Goal: Task Accomplishment & Management: Complete application form

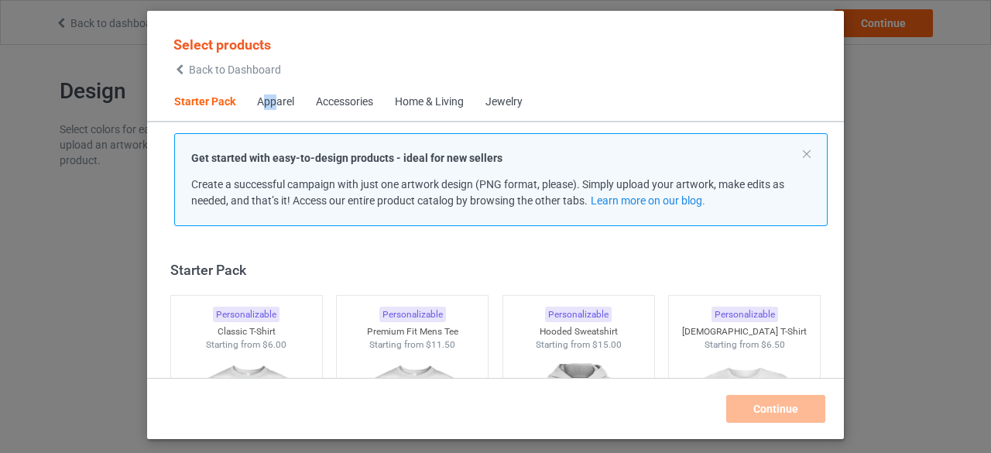
drag, startPoint x: 278, startPoint y: 97, endPoint x: 265, endPoint y: 97, distance: 13.2
click at [265, 97] on div "Apparel" at bounding box center [275, 101] width 37 height 15
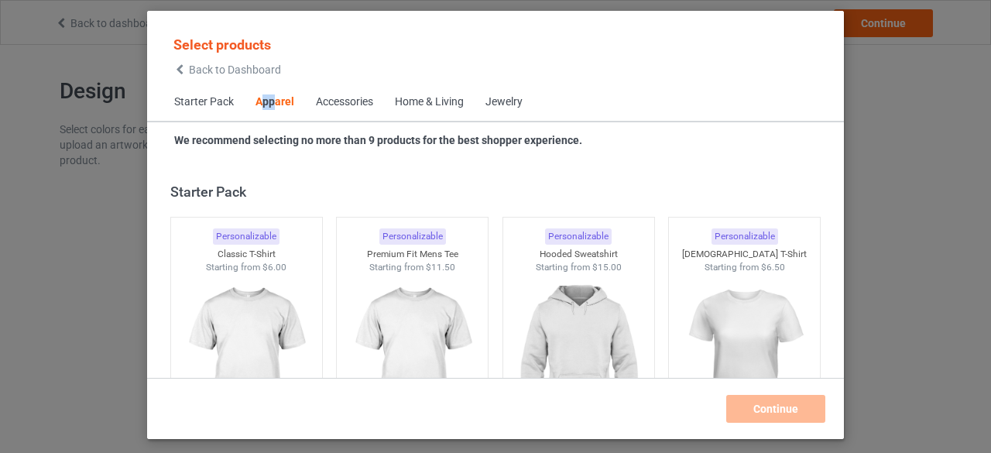
scroll to position [577, 0]
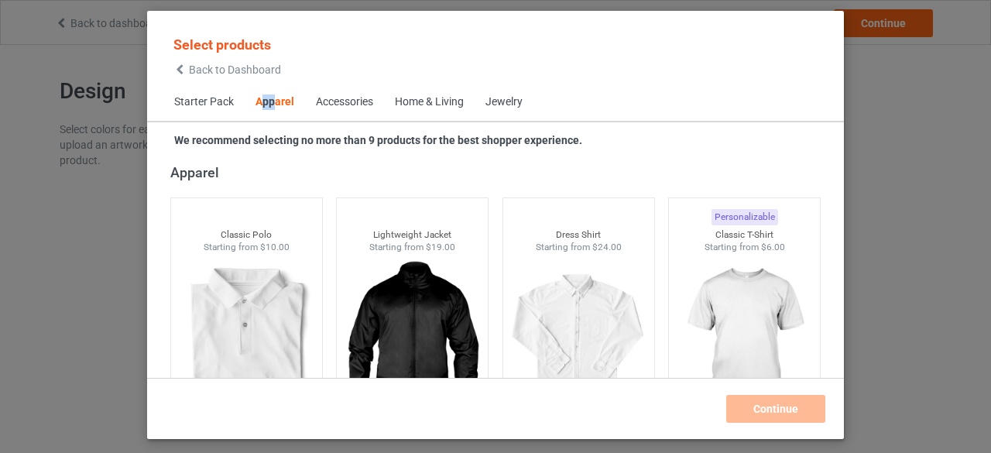
click at [270, 106] on div "Apparel" at bounding box center [274, 101] width 39 height 15
click at [348, 99] on div "Accessories" at bounding box center [344, 101] width 57 height 15
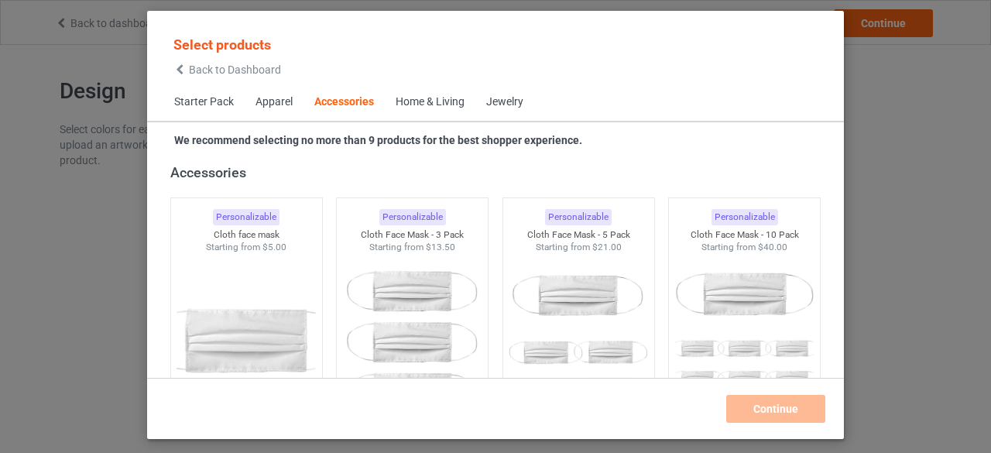
click at [268, 94] on span "Apparel" at bounding box center [274, 102] width 59 height 37
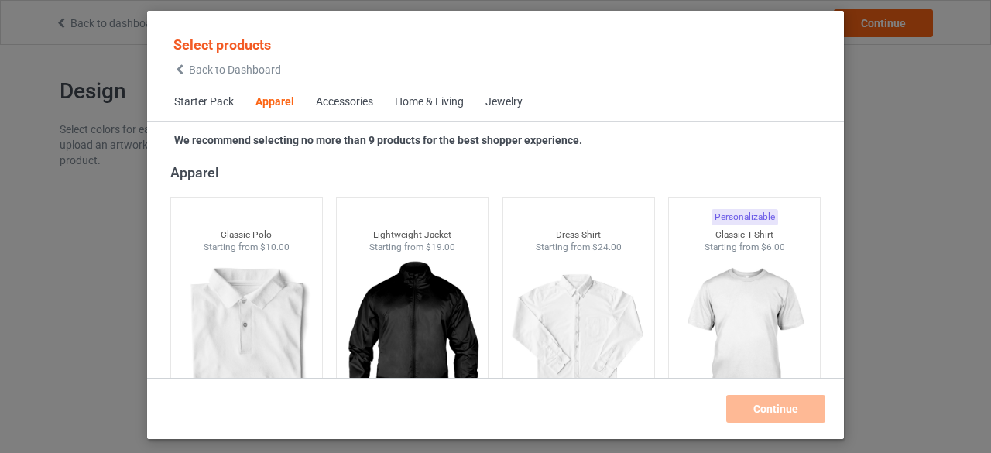
click at [187, 108] on span "Starter Pack" at bounding box center [203, 102] width 81 height 37
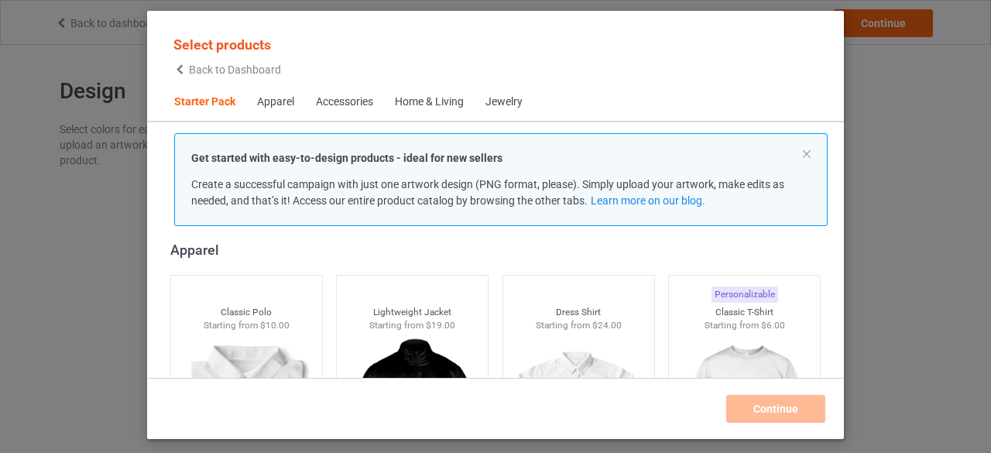
scroll to position [19, 0]
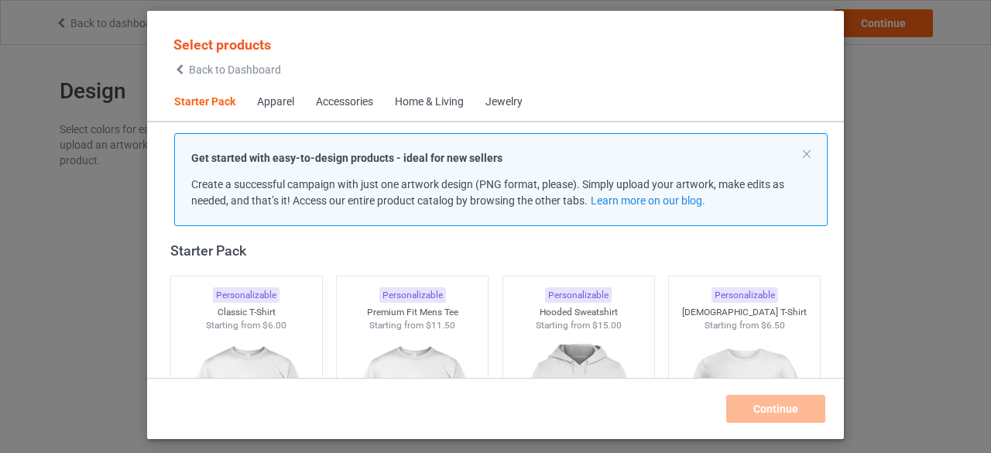
click at [285, 98] on div "Apparel" at bounding box center [275, 101] width 37 height 15
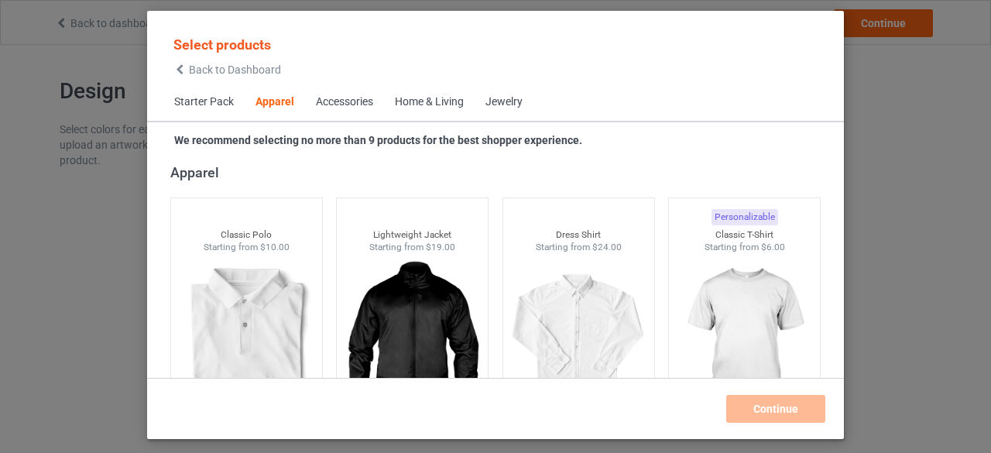
click at [344, 100] on div "Accessories" at bounding box center [344, 101] width 57 height 15
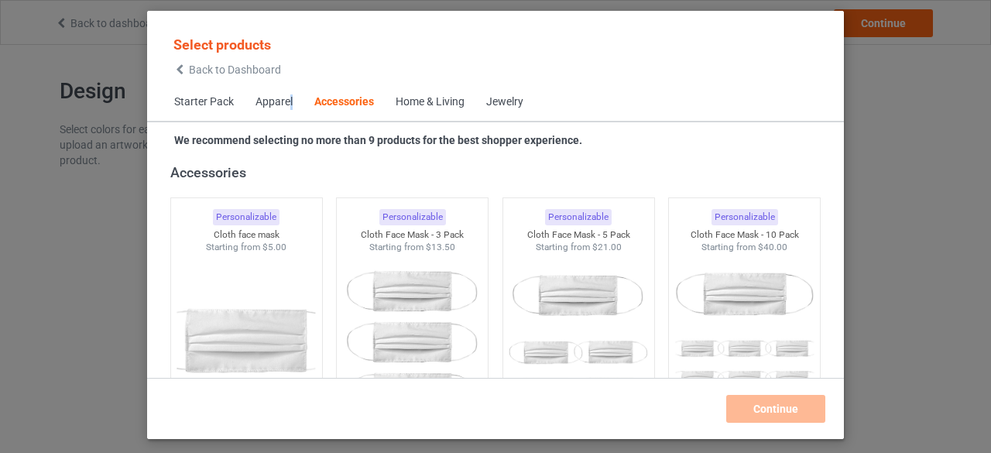
drag, startPoint x: 292, startPoint y: 104, endPoint x: 280, endPoint y: 103, distance: 11.7
click at [289, 104] on div "Apparel" at bounding box center [273, 101] width 37 height 15
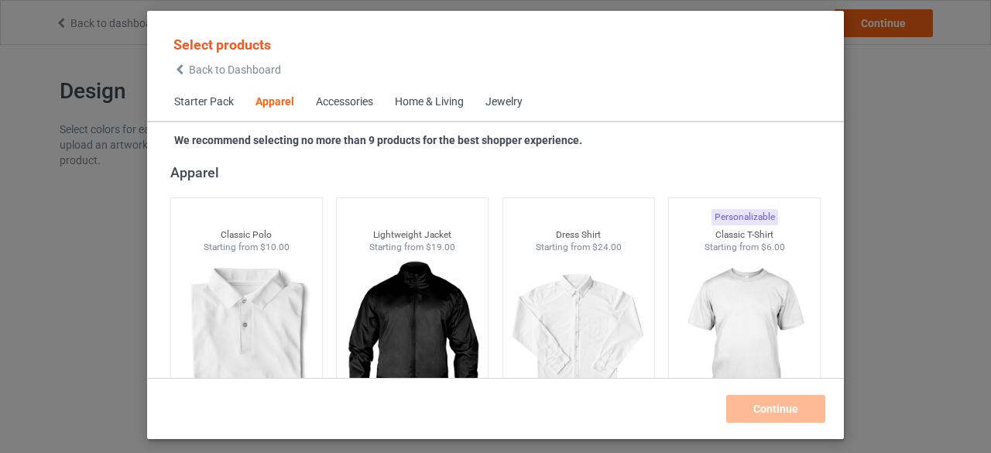
click at [279, 103] on div "Apparel" at bounding box center [274, 101] width 39 height 15
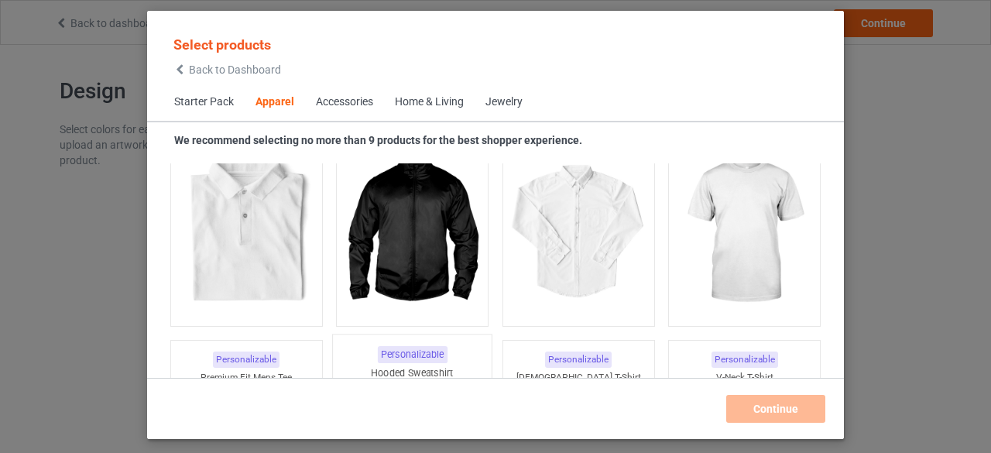
scroll to position [654, 0]
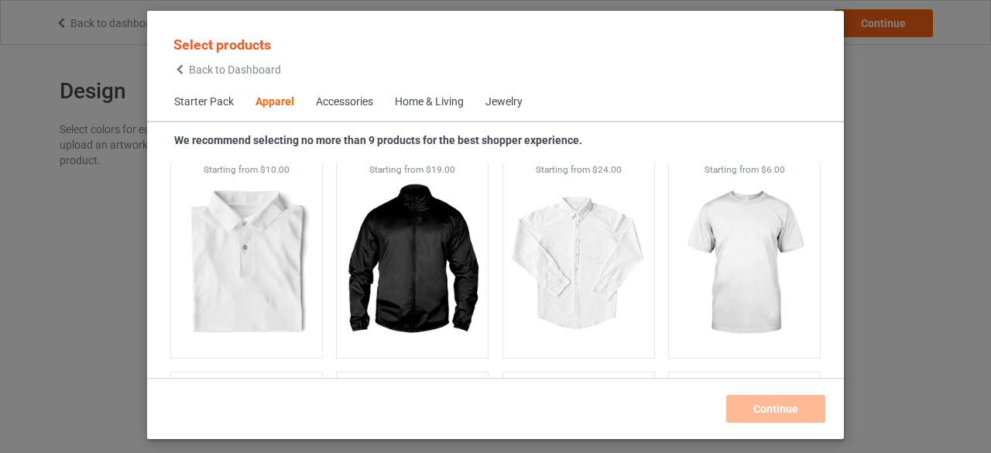
click at [407, 103] on div "Home & Living" at bounding box center [429, 101] width 69 height 15
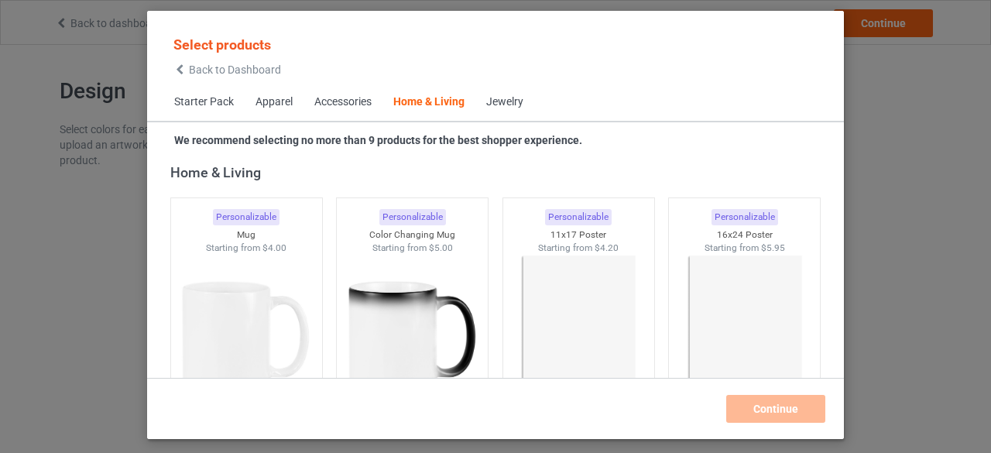
click at [509, 106] on div "Jewelry" at bounding box center [504, 101] width 37 height 15
click at [508, 101] on div "Jewelry" at bounding box center [504, 101] width 37 height 15
click at [516, 98] on div "Jewelry" at bounding box center [504, 101] width 37 height 15
click at [350, 100] on div "Accessories" at bounding box center [342, 101] width 57 height 15
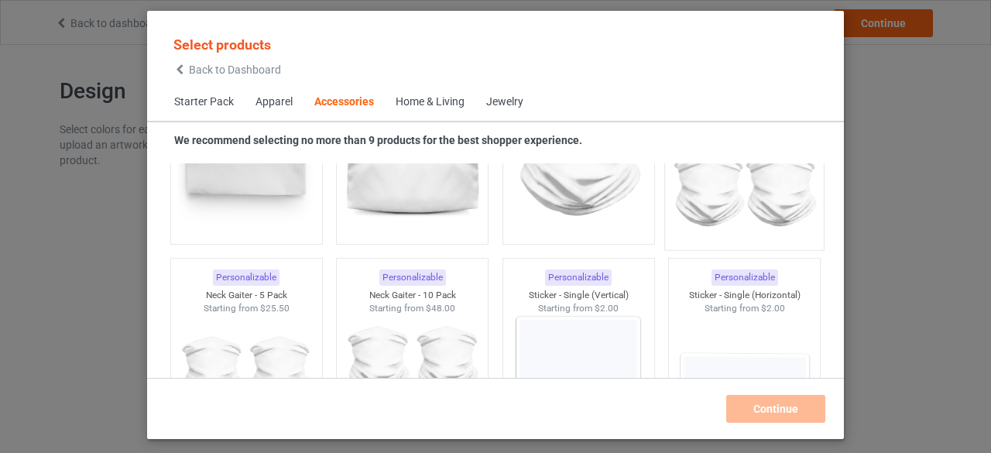
scroll to position [5258, 0]
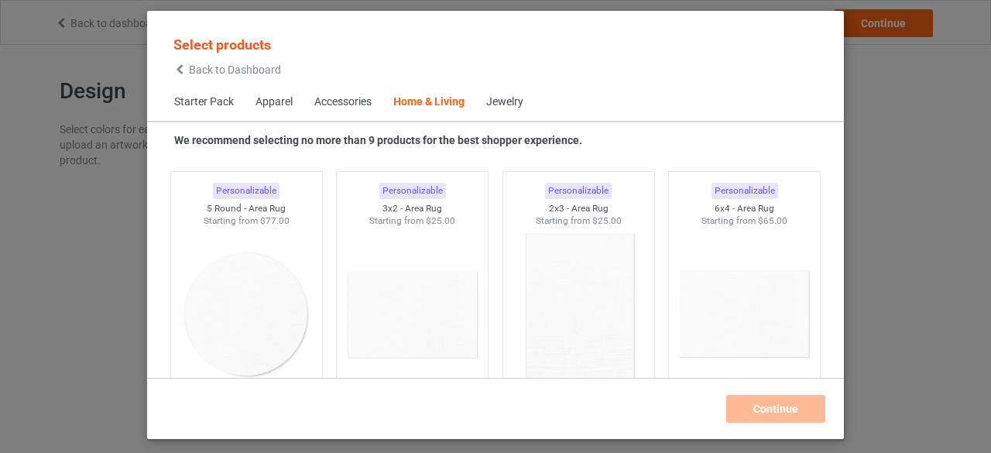
scroll to position [8972, 0]
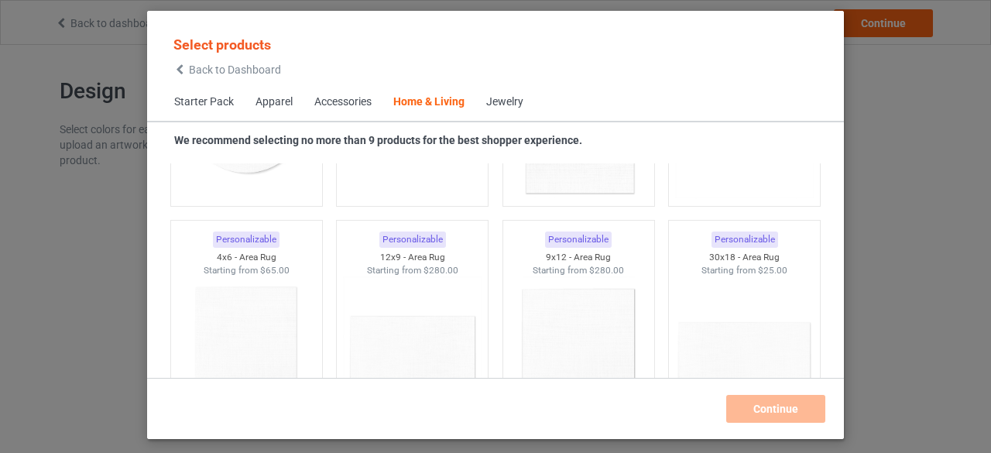
click at [285, 107] on div "Apparel" at bounding box center [273, 101] width 37 height 15
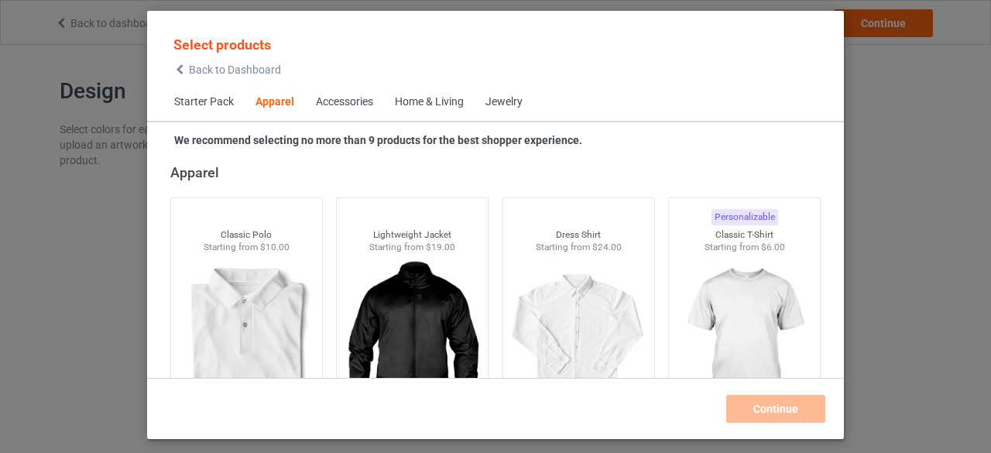
click at [202, 103] on span "Starter Pack" at bounding box center [203, 102] width 81 height 37
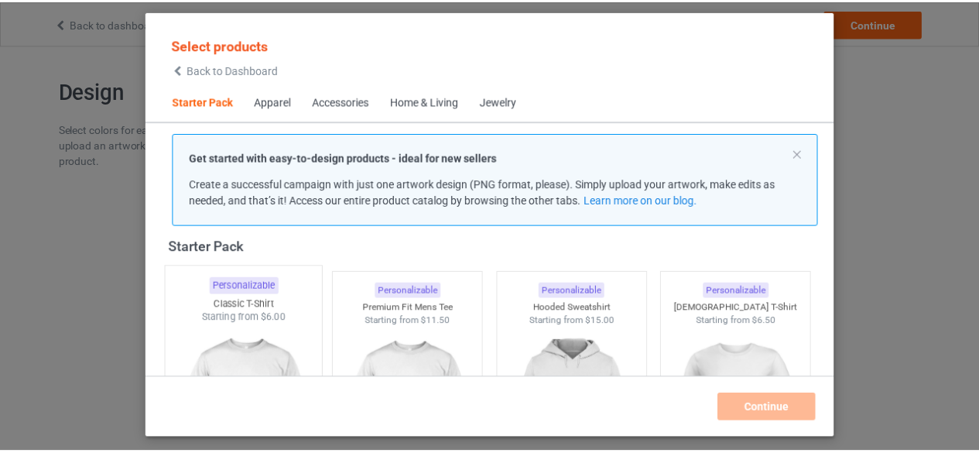
scroll to position [19, 0]
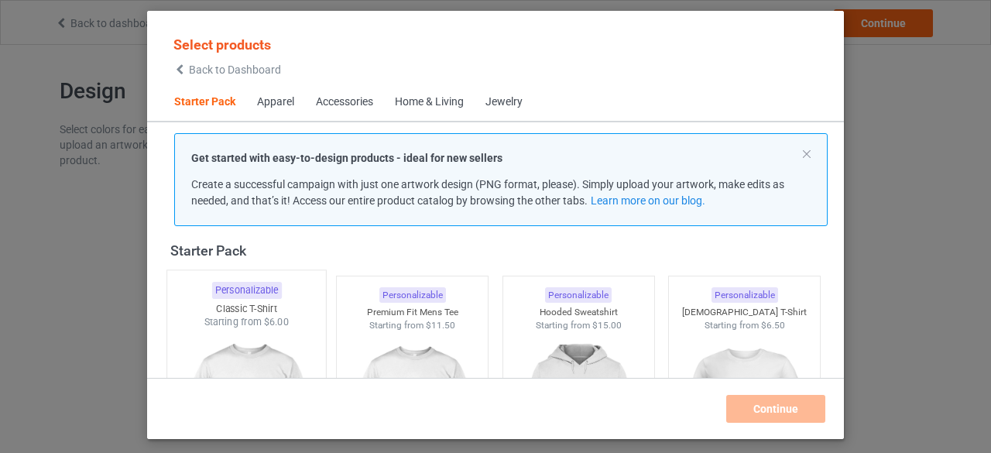
click at [254, 346] on img at bounding box center [245, 420] width 145 height 182
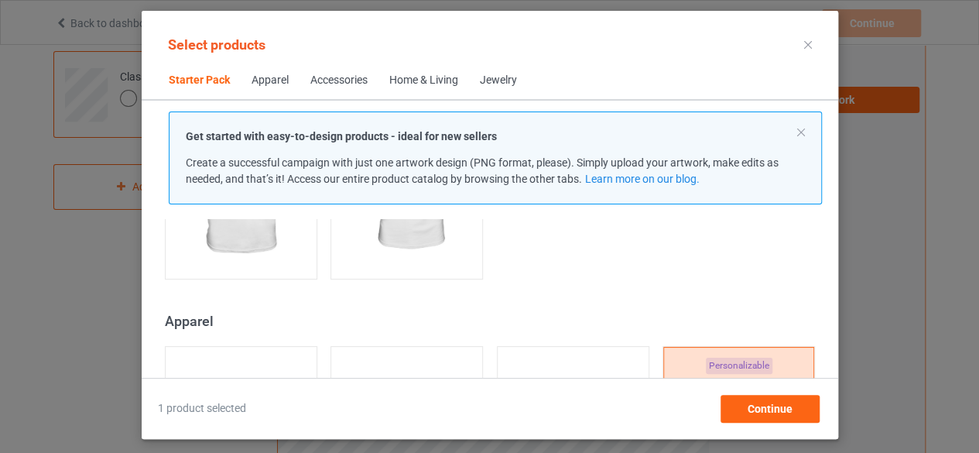
scroll to position [329, 0]
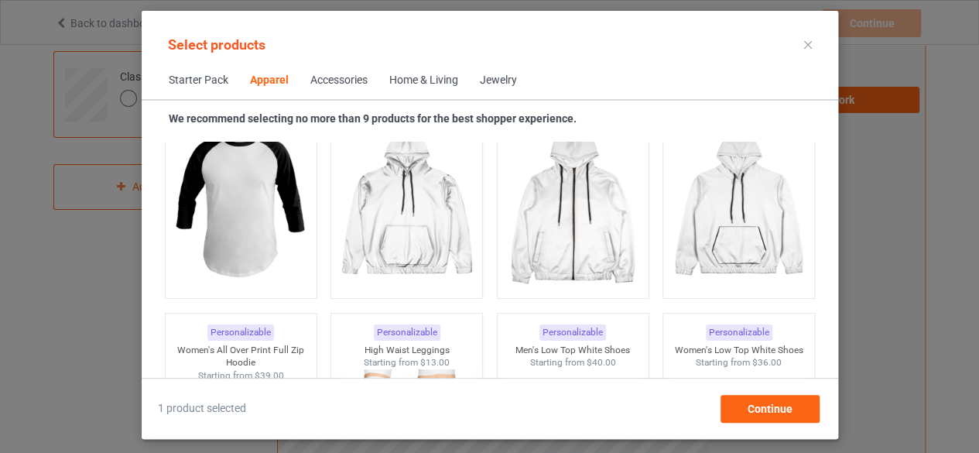
scroll to position [1412, 0]
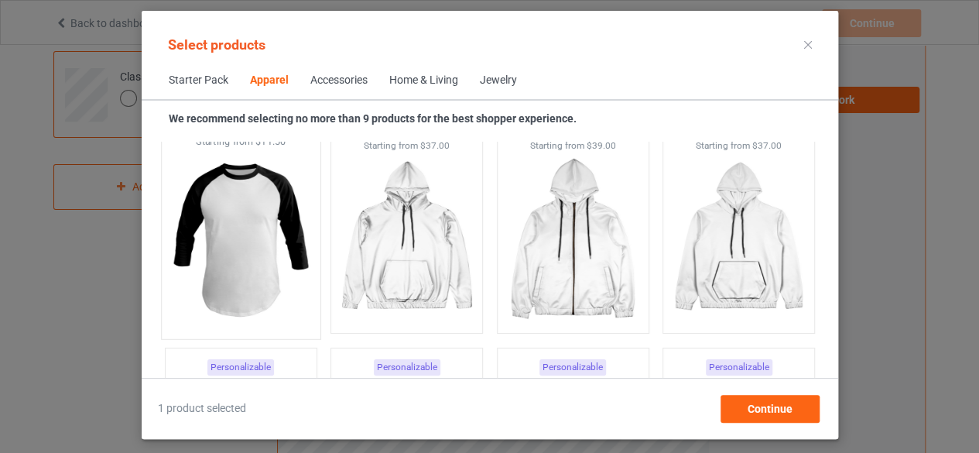
click at [240, 238] on img at bounding box center [240, 240] width 145 height 182
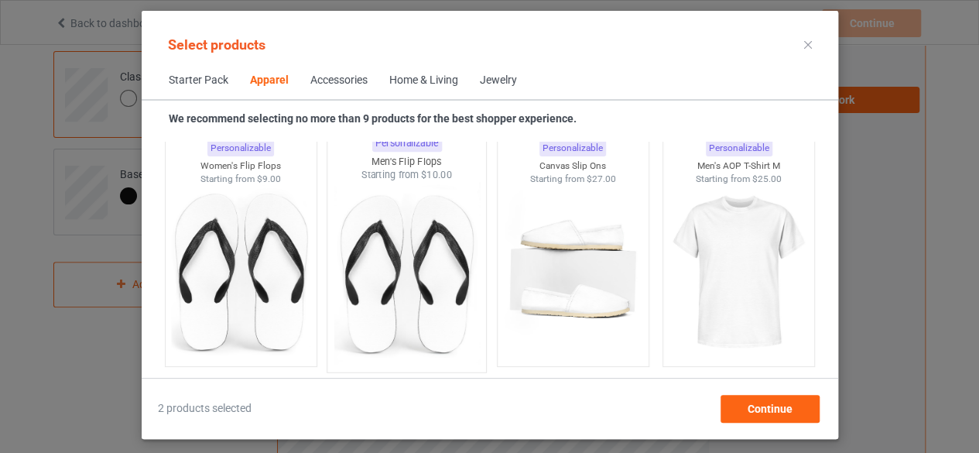
scroll to position [2418, 0]
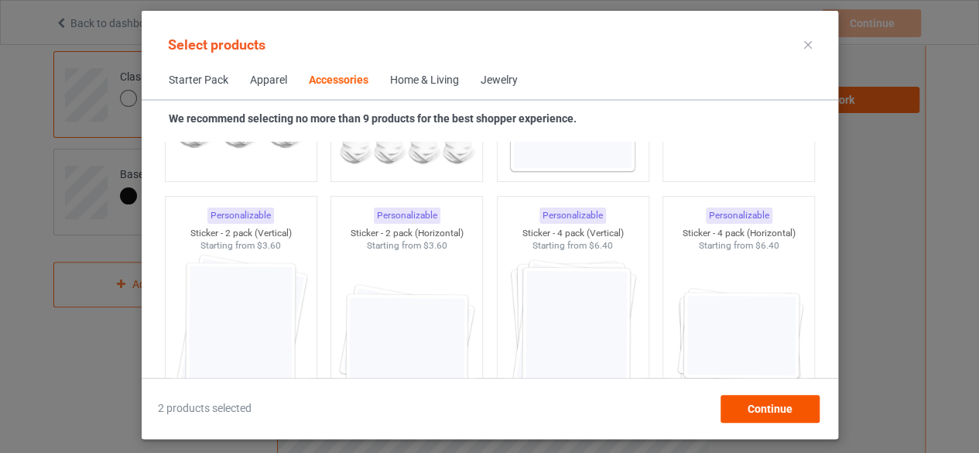
scroll to position [5514, 0]
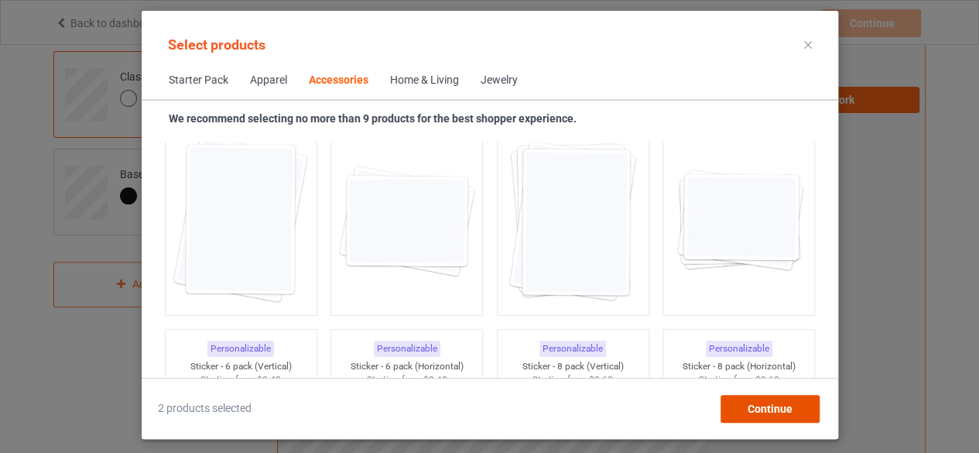
click at [757, 409] on span "Continue" at bounding box center [769, 408] width 45 height 12
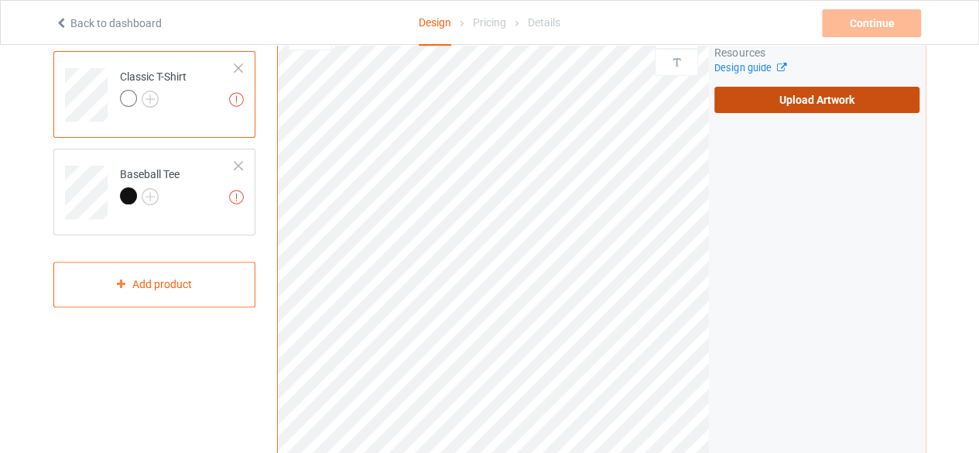
click at [818, 97] on label "Upload Artwork" at bounding box center [816, 100] width 205 height 26
click at [0, 0] on input "Upload Artwork" at bounding box center [0, 0] width 0 height 0
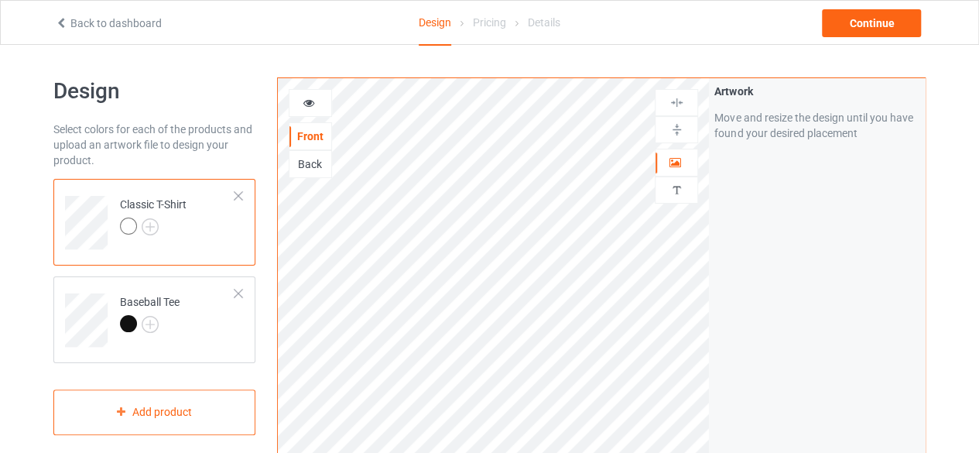
click at [298, 95] on div at bounding box center [310, 102] width 42 height 15
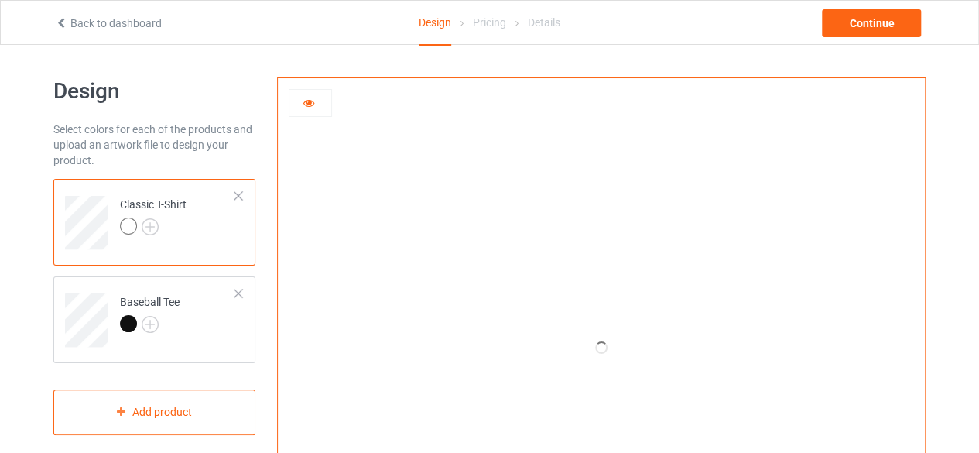
click at [312, 129] on div at bounding box center [601, 347] width 647 height 539
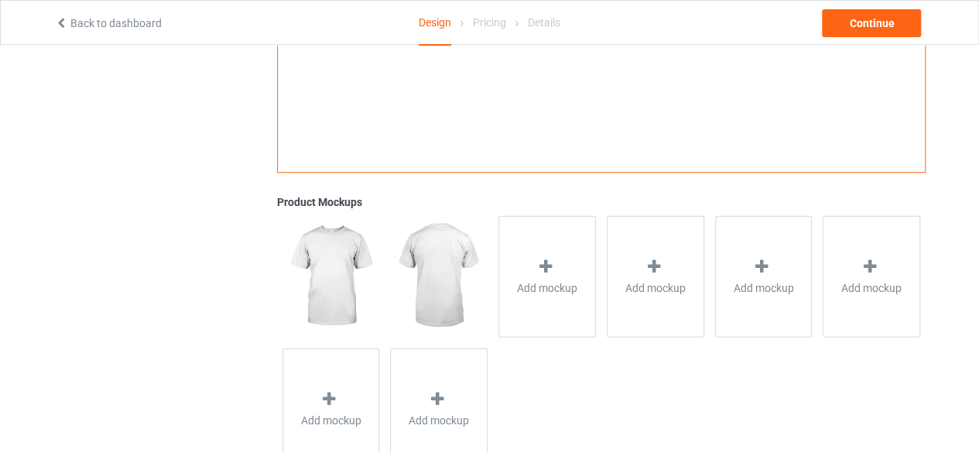
scroll to position [432, 0]
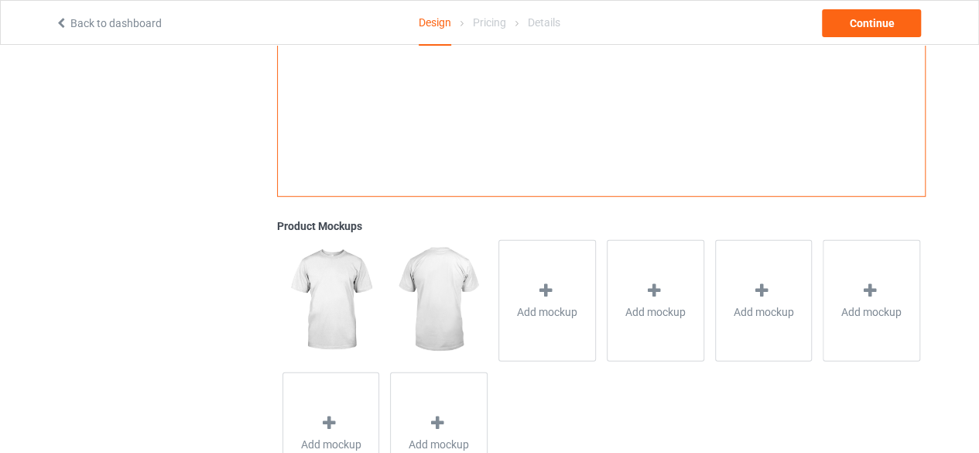
click at [330, 329] on img at bounding box center [330, 299] width 97 height 121
click at [424, 308] on img at bounding box center [438, 299] width 97 height 121
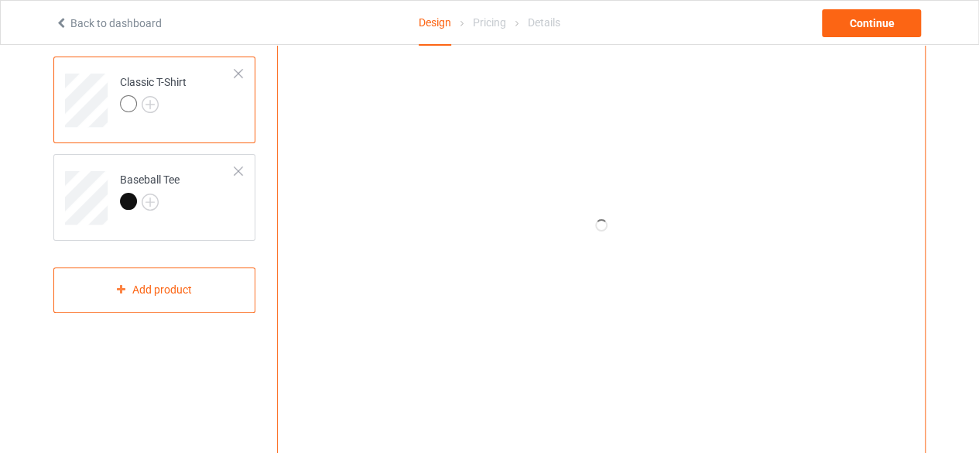
scroll to position [0, 0]
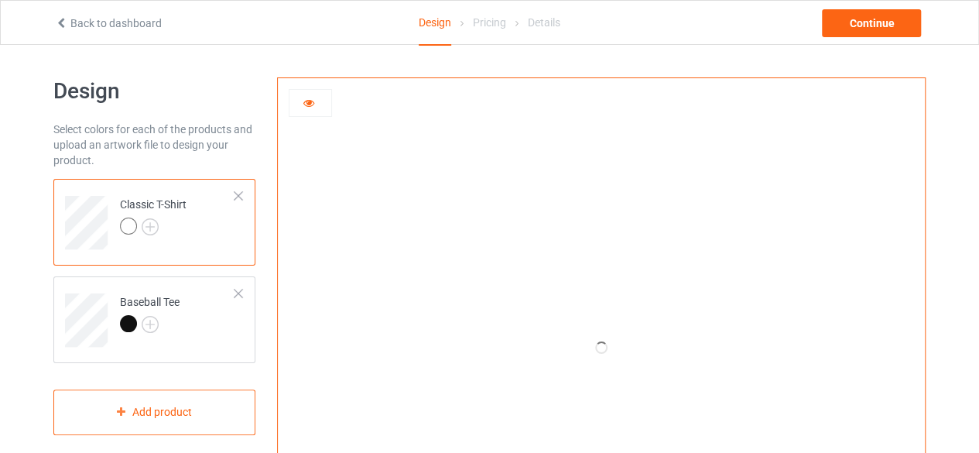
click at [306, 121] on div at bounding box center [601, 347] width 647 height 539
click at [307, 135] on div at bounding box center [601, 347] width 647 height 539
click at [604, 345] on icon at bounding box center [599, 347] width 51 height 43
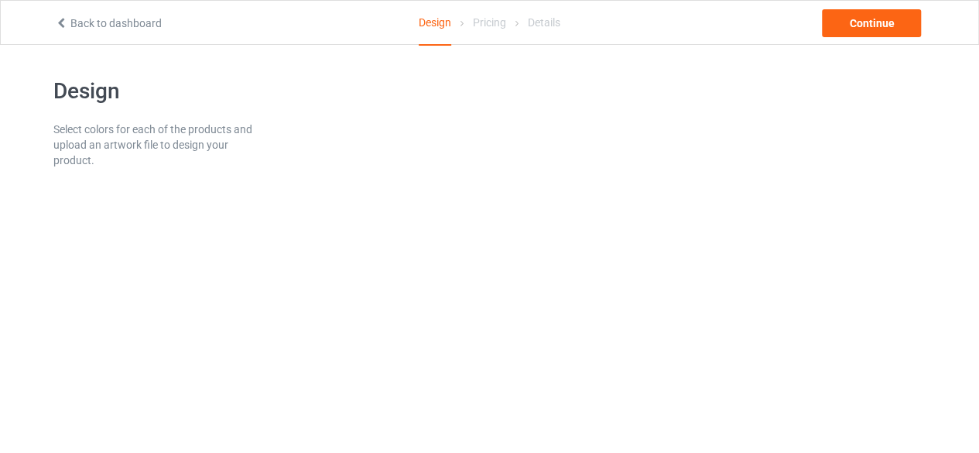
click at [138, 138] on div "Select colors for each of the products and upload an artwork file to design you…" at bounding box center [154, 144] width 202 height 46
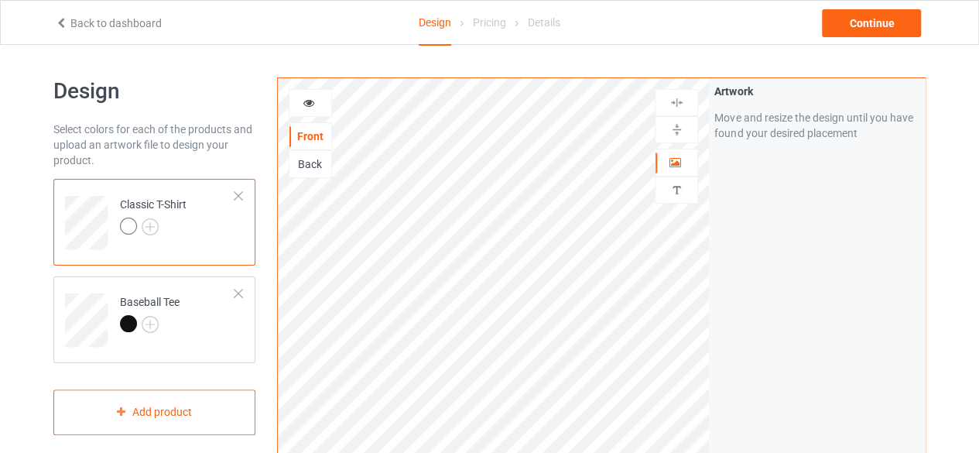
scroll to position [77, 0]
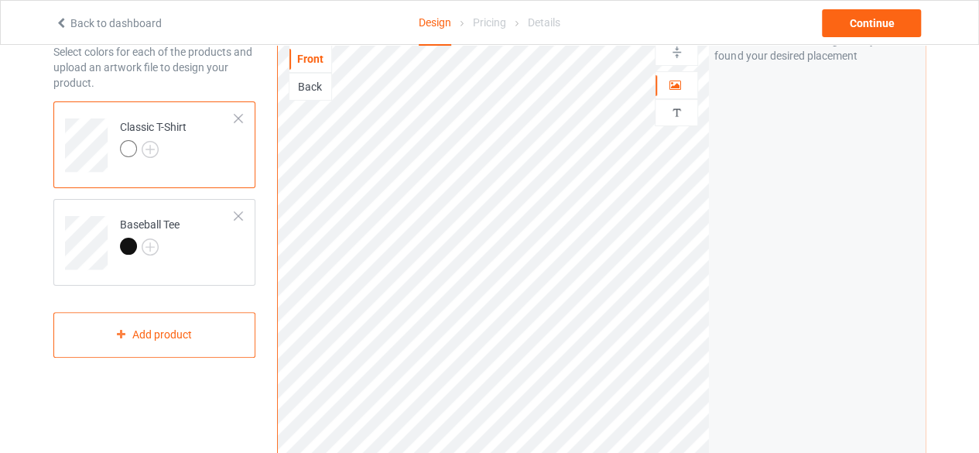
click at [125, 145] on div at bounding box center [128, 148] width 17 height 17
click at [312, 82] on div "Back" at bounding box center [310, 86] width 42 height 15
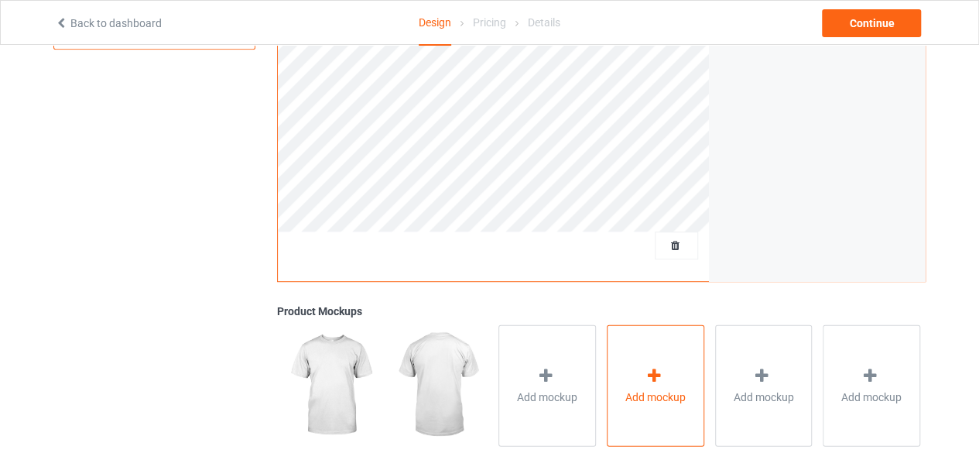
scroll to position [387, 0]
click at [443, 370] on img at bounding box center [438, 383] width 97 height 121
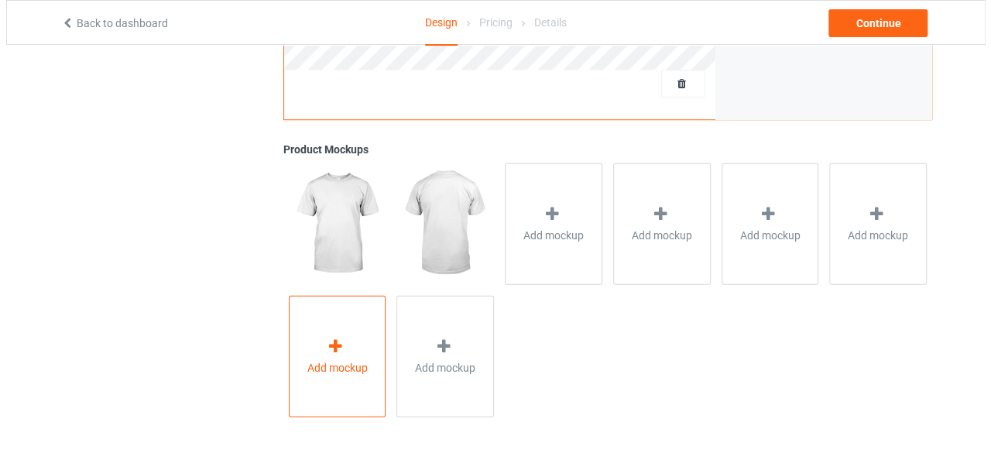
scroll to position [548, 0]
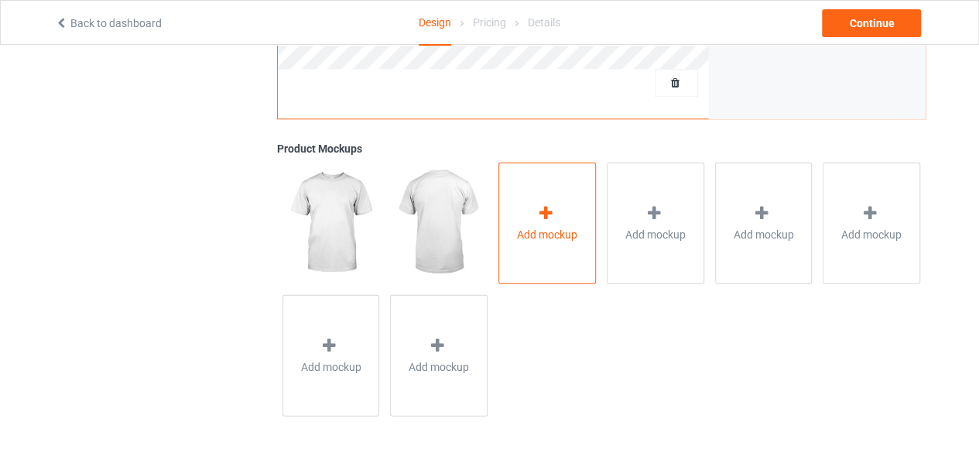
click at [546, 222] on div at bounding box center [547, 215] width 22 height 22
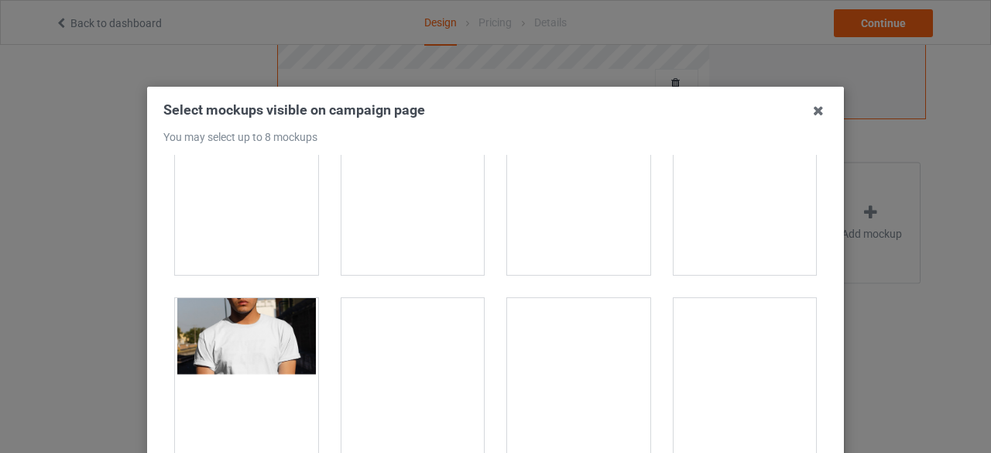
scroll to position [464, 0]
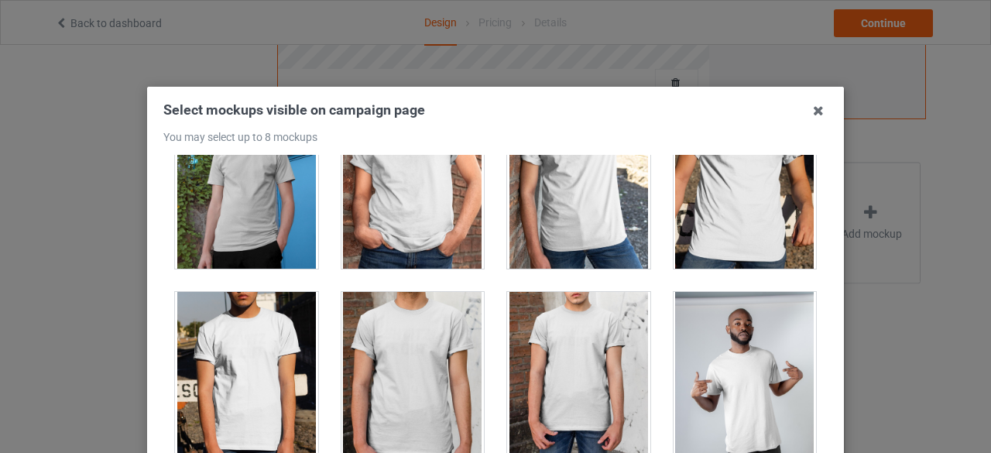
click at [269, 344] on div at bounding box center [246, 378] width 143 height 173
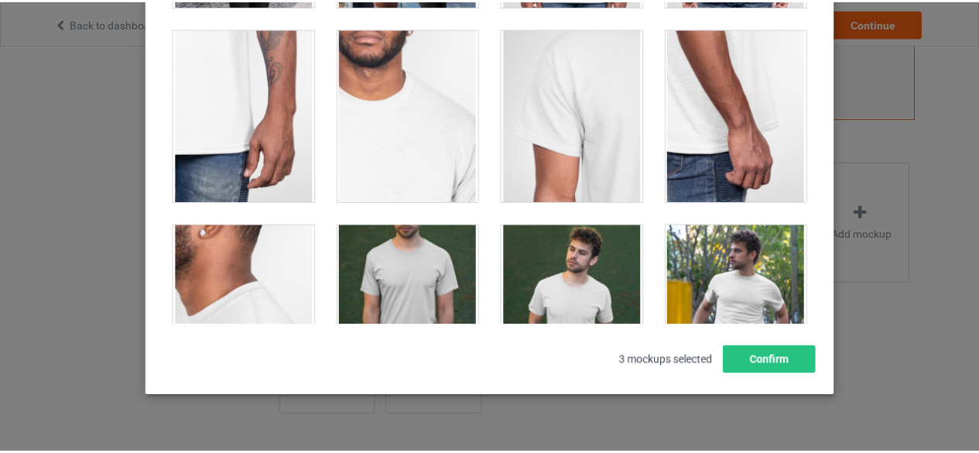
scroll to position [221, 0]
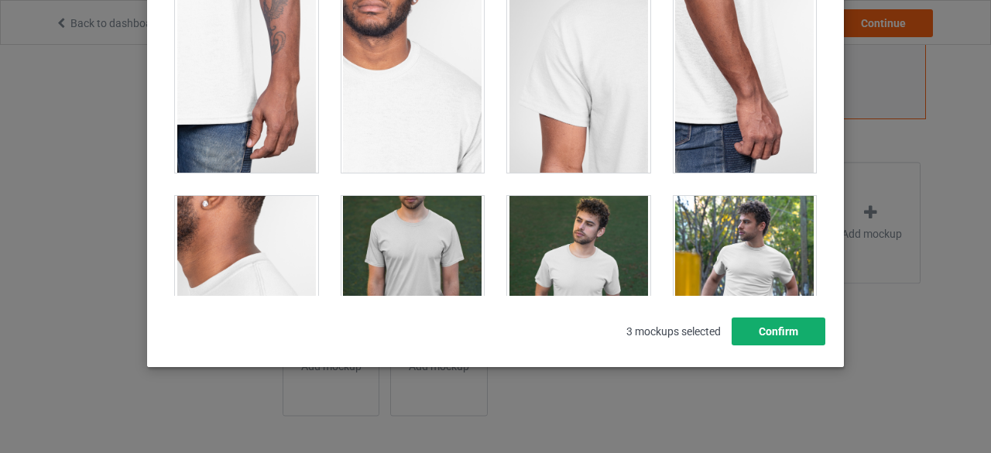
click at [765, 339] on button "Confirm" at bounding box center [778, 331] width 94 height 28
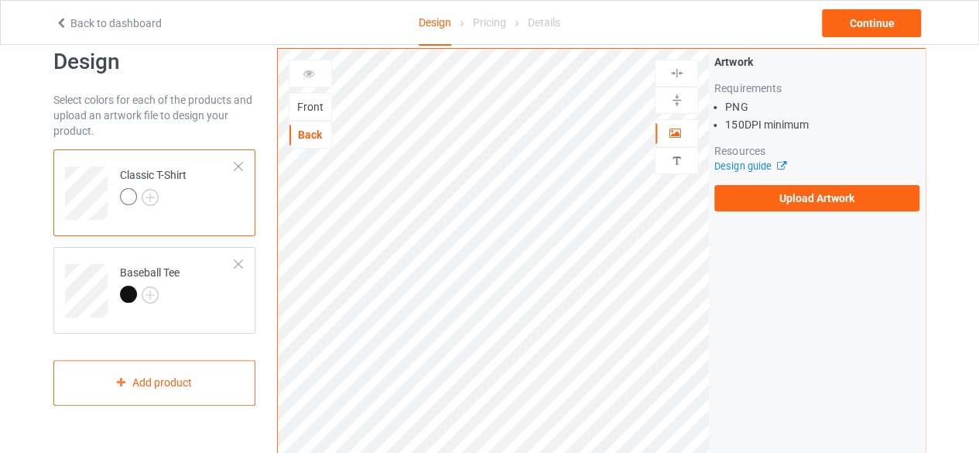
scroll to position [0, 0]
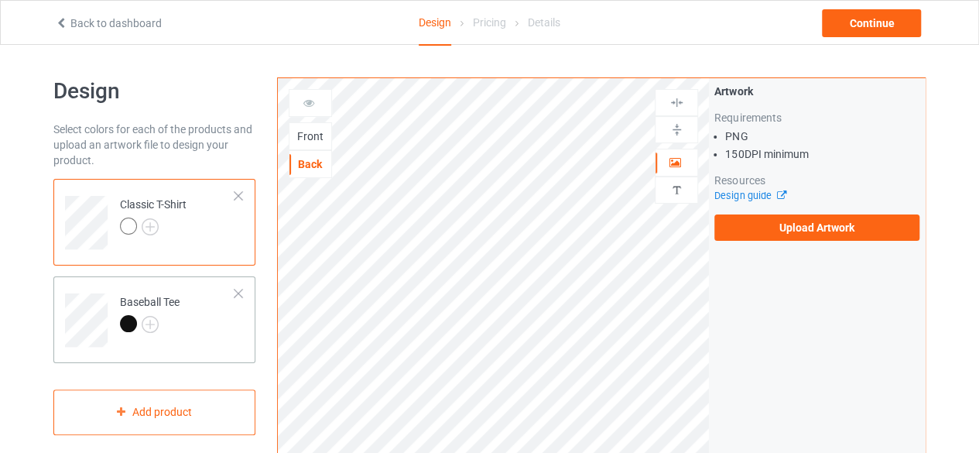
click at [190, 334] on td "Baseball Tee" at bounding box center [177, 314] width 132 height 64
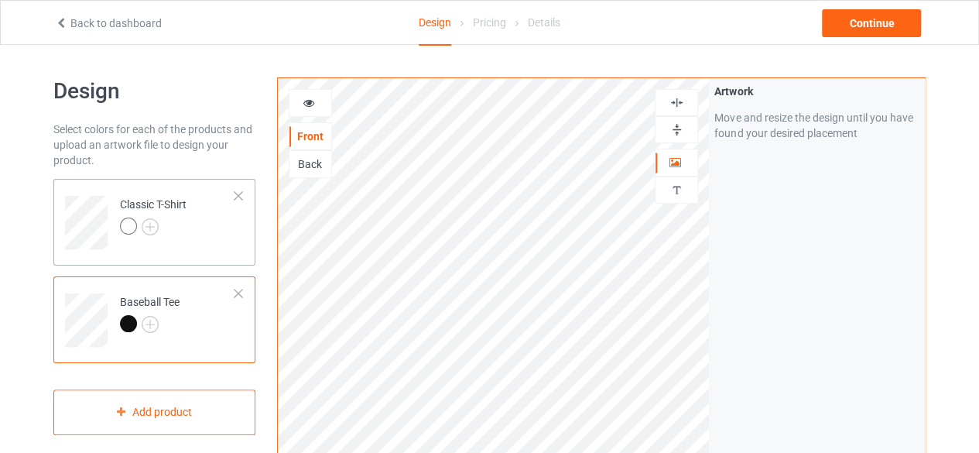
click at [185, 234] on div at bounding box center [153, 228] width 67 height 22
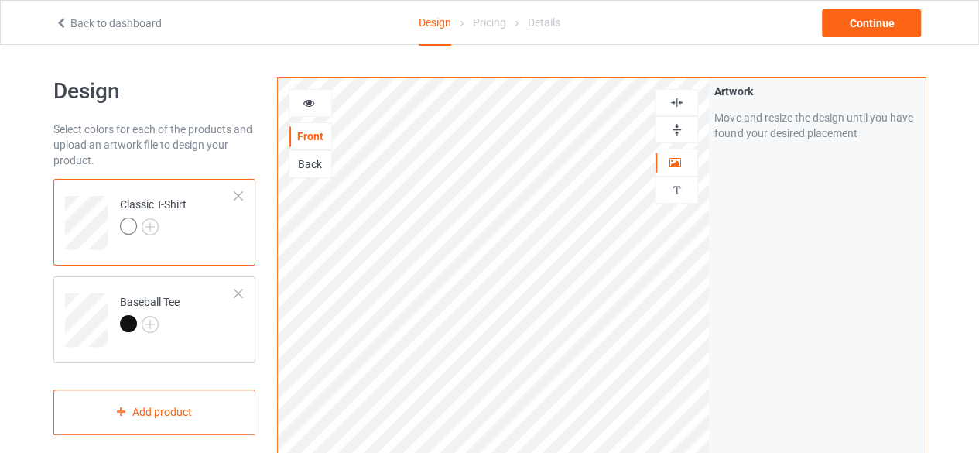
click at [670, 137] on div at bounding box center [676, 129] width 43 height 27
click at [670, 132] on img at bounding box center [676, 129] width 15 height 15
click at [670, 106] on img at bounding box center [676, 102] width 15 height 15
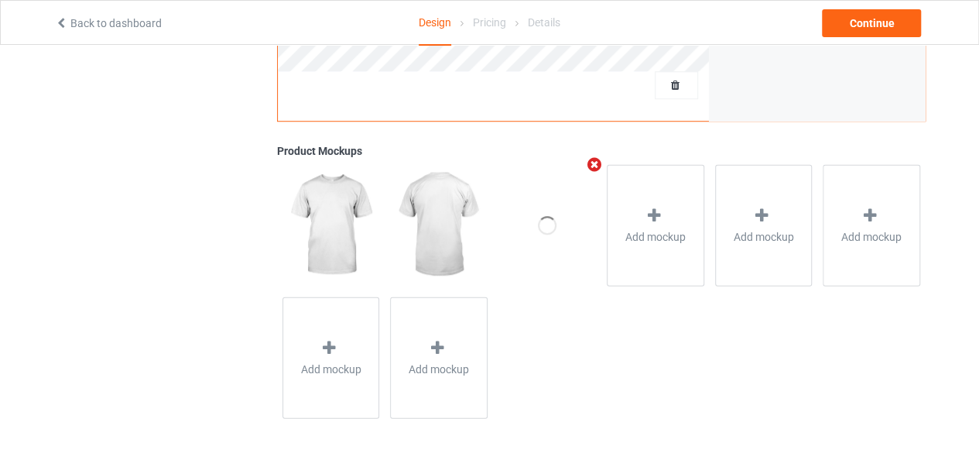
scroll to position [548, 0]
click at [596, 162] on icon "Remove mockup" at bounding box center [594, 162] width 19 height 16
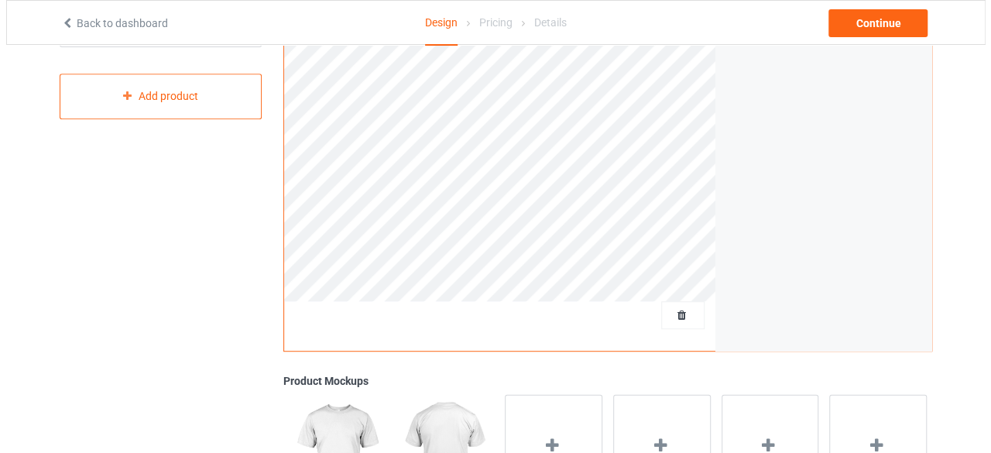
scroll to position [0, 0]
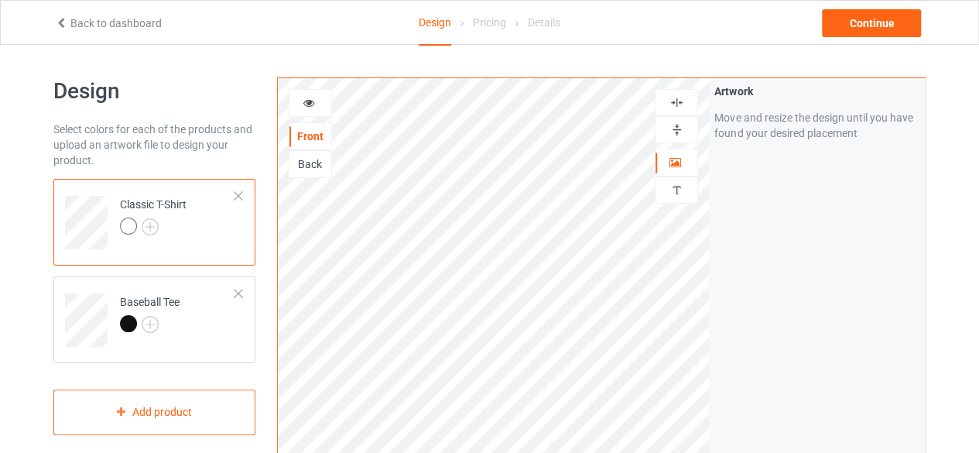
click at [309, 156] on div "Back" at bounding box center [310, 163] width 42 height 15
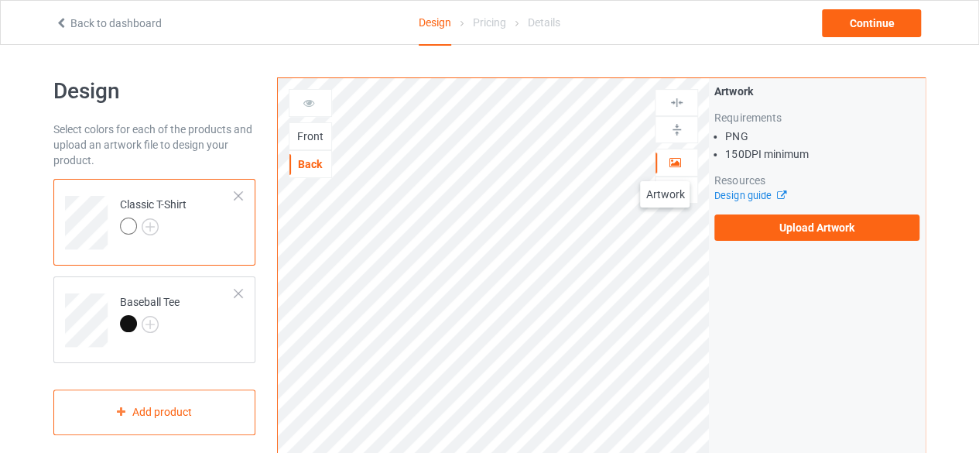
click at [665, 166] on div at bounding box center [676, 162] width 42 height 15
click at [670, 160] on icon at bounding box center [675, 160] width 13 height 11
click at [299, 135] on div "Front" at bounding box center [310, 135] width 42 height 15
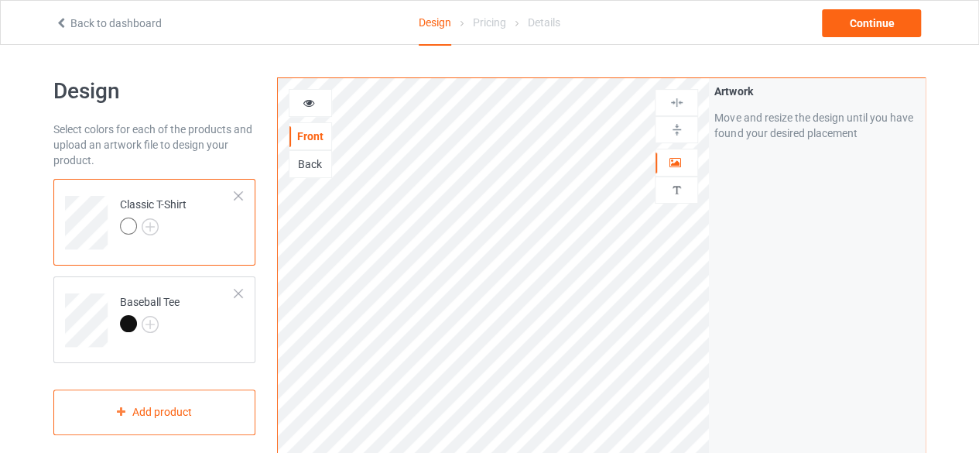
click at [740, 121] on div "Move and resize the design until you have found your desired placement" at bounding box center [816, 125] width 205 height 31
click at [854, 16] on div "Continue" at bounding box center [871, 23] width 99 height 28
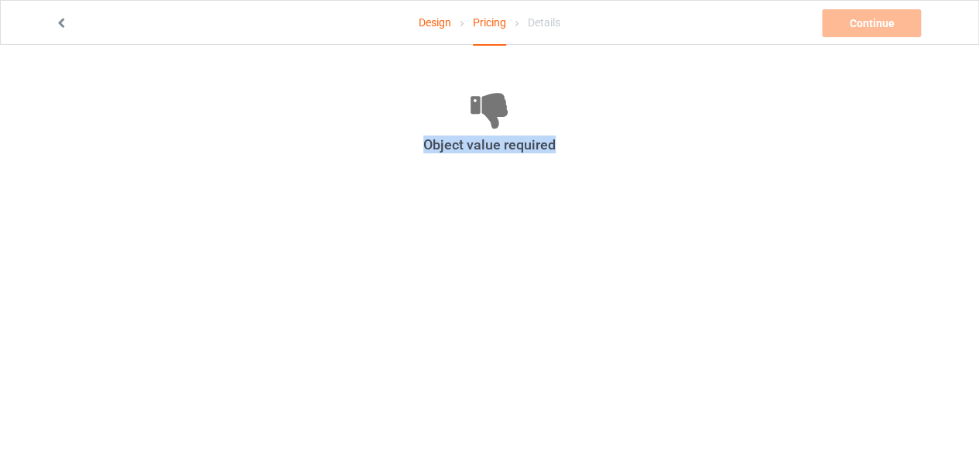
drag, startPoint x: 452, startPoint y: 91, endPoint x: 602, endPoint y: 172, distance: 170.7
click at [602, 172] on div "Object value required" at bounding box center [489, 128] width 872 height 103
click at [449, 143] on div "Object value required" at bounding box center [489, 144] width 850 height 18
click at [429, 216] on body "Design Pricing Details Continue Object value required Object value required" at bounding box center [489, 271] width 979 height 453
click at [65, 26] on link at bounding box center [62, 23] width 15 height 12
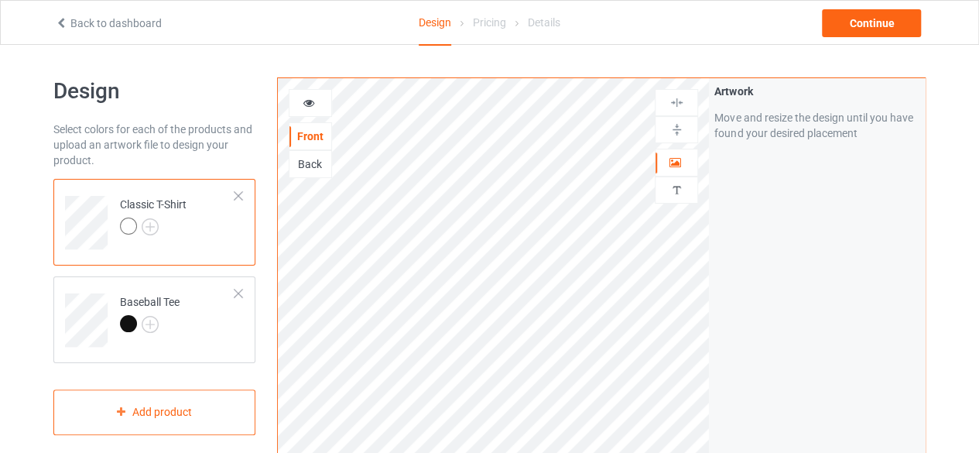
click at [243, 200] on td "Classic T-Shirt" at bounding box center [177, 217] width 132 height 64
click at [237, 193] on div at bounding box center [238, 195] width 11 height 11
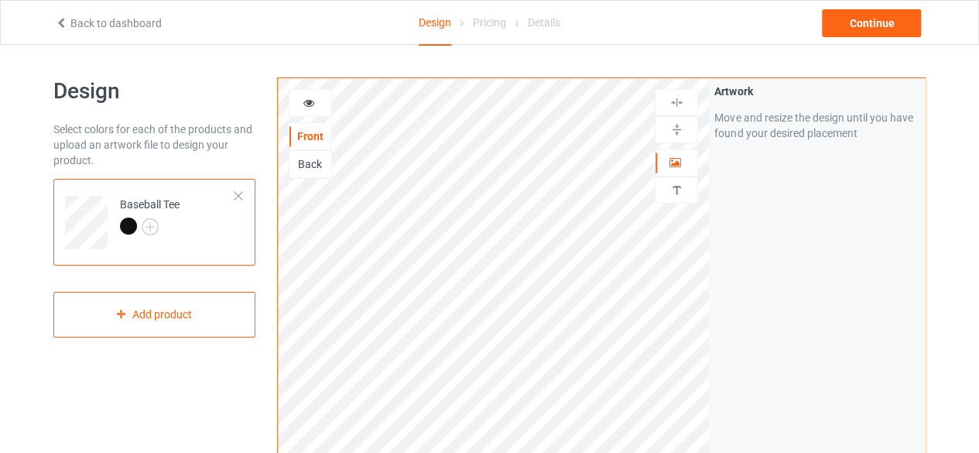
click at [237, 193] on div at bounding box center [238, 195] width 11 height 11
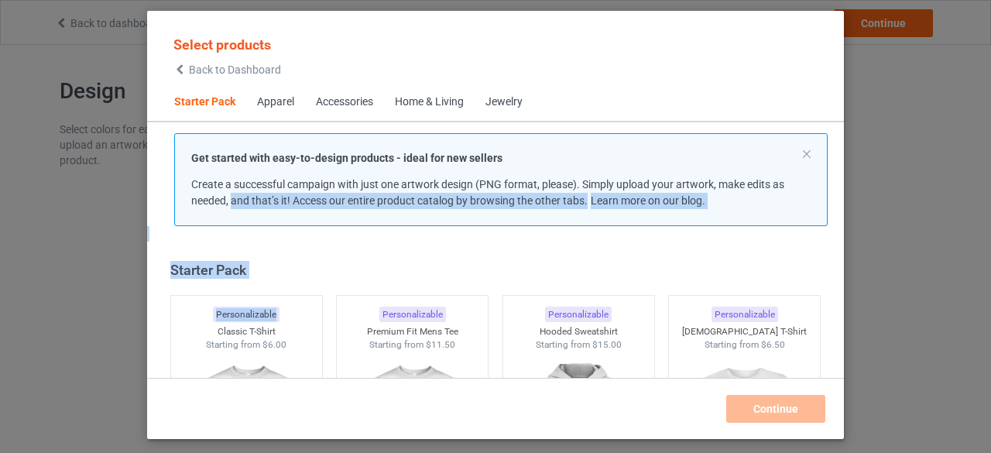
scroll to position [19, 0]
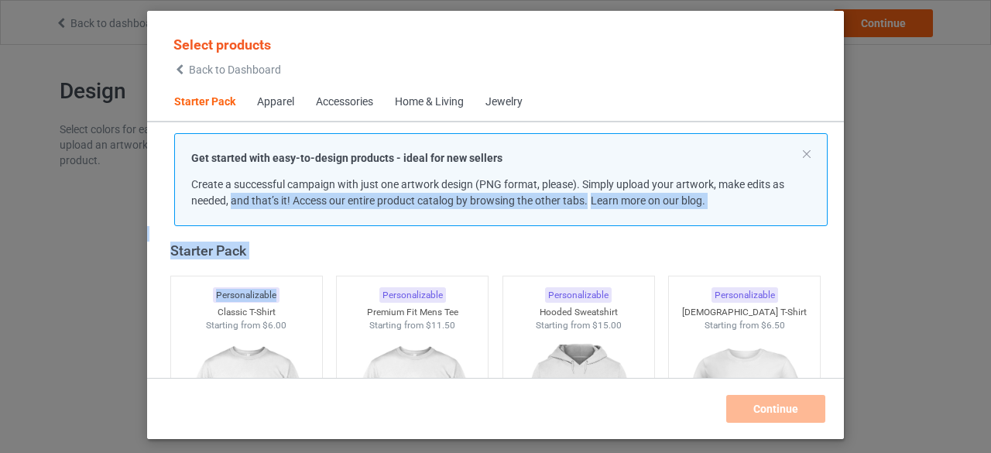
click at [246, 268] on div "Select products Back to Dashboard Starter Pack Apparel Accessories Home & Livin…" at bounding box center [495, 224] width 696 height 395
click at [322, 231] on div "Select products Back to Dashboard Starter Pack Apparel Accessories Home & Livin…" at bounding box center [495, 224] width 696 height 395
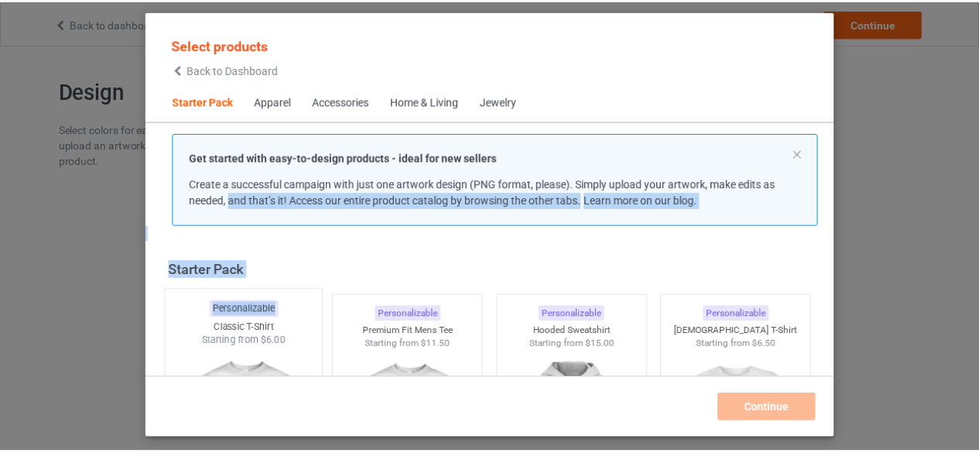
scroll to position [77, 0]
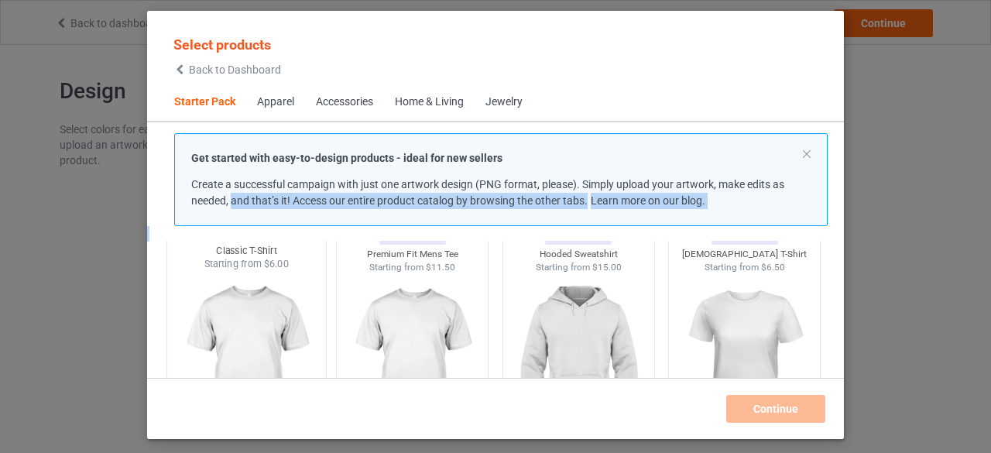
click at [232, 331] on img at bounding box center [245, 362] width 145 height 182
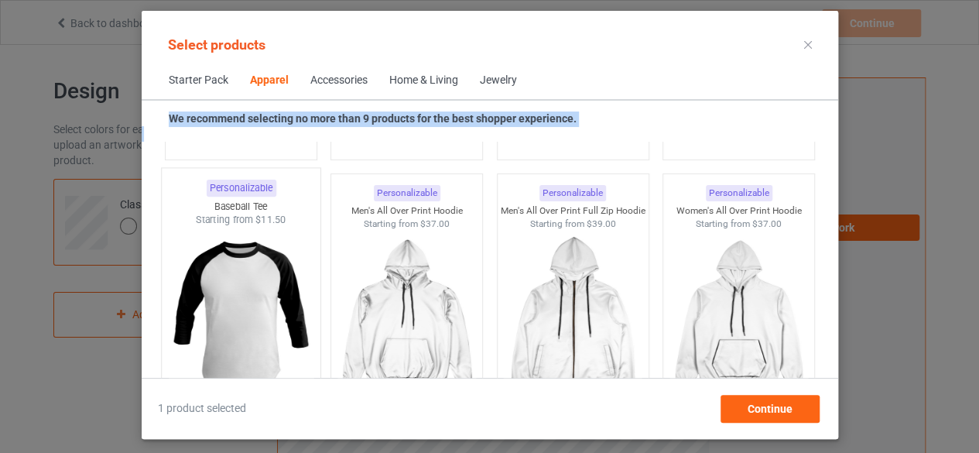
scroll to position [1393, 0]
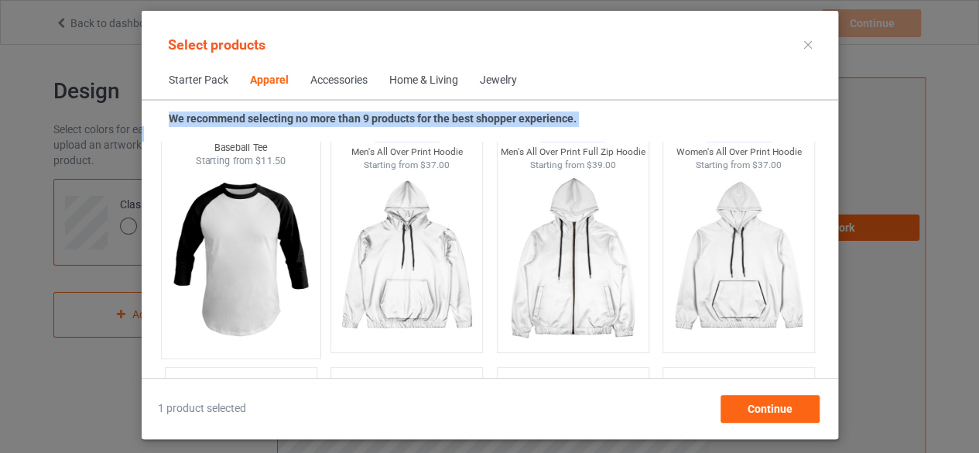
click at [229, 244] on img at bounding box center [240, 259] width 145 height 182
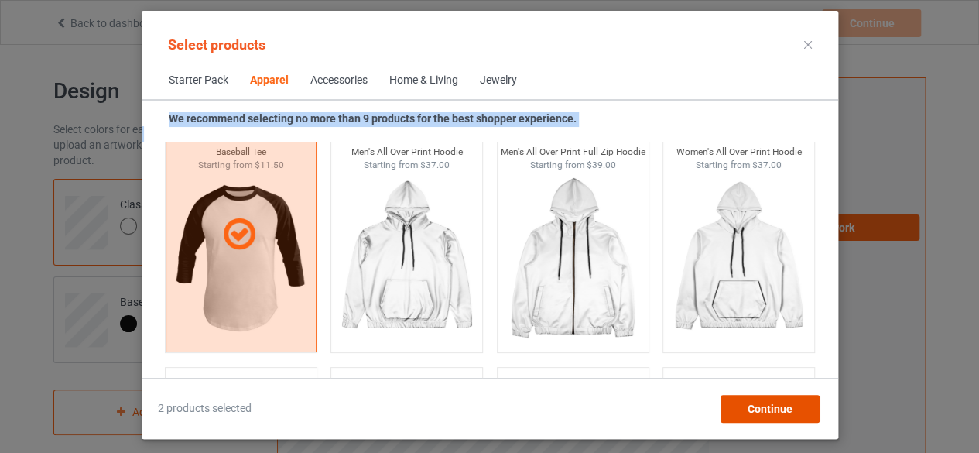
click at [740, 409] on div "Continue" at bounding box center [769, 409] width 99 height 28
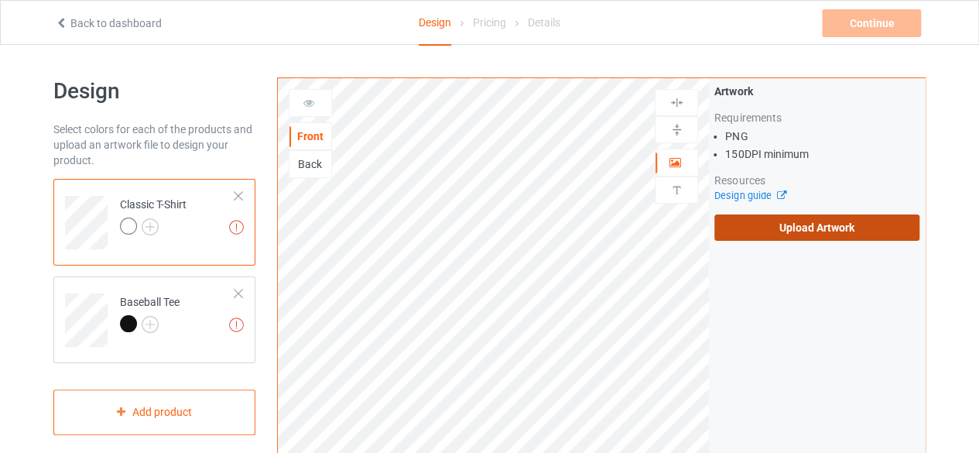
click at [806, 234] on label "Upload Artwork" at bounding box center [816, 227] width 205 height 26
click at [0, 0] on input "Upload Artwork" at bounding box center [0, 0] width 0 height 0
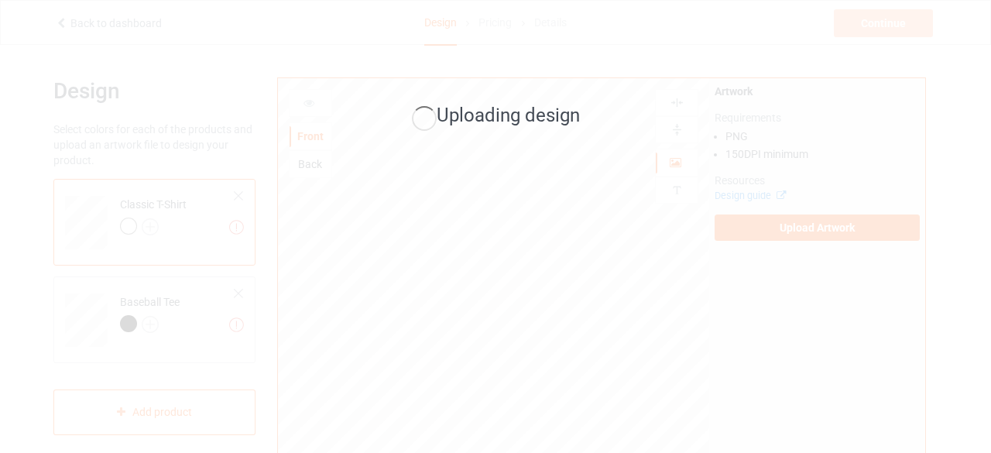
click at [532, 120] on span "Uploading design" at bounding box center [507, 115] width 143 height 22
click at [492, 114] on span "Uploading design" at bounding box center [507, 115] width 143 height 22
click at [453, 111] on span "Uploading design" at bounding box center [507, 115] width 143 height 22
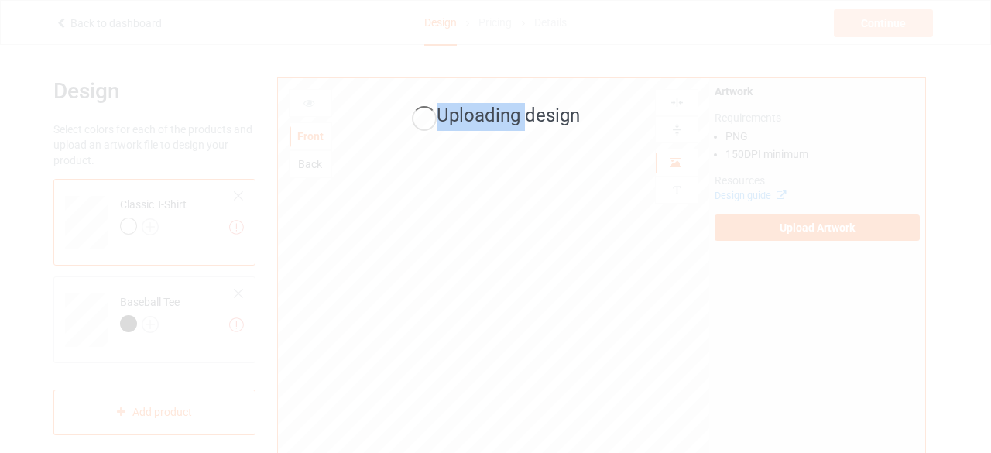
click at [437, 111] on span "Uploading design" at bounding box center [507, 115] width 143 height 22
drag, startPoint x: 437, startPoint y: 111, endPoint x: 582, endPoint y: 106, distance: 144.8
click at [582, 106] on div "Uploading design" at bounding box center [495, 117] width 403 height 28
click at [566, 115] on span "Uploading design" at bounding box center [507, 115] width 143 height 22
click at [576, 120] on span "Uploading design" at bounding box center [507, 115] width 143 height 22
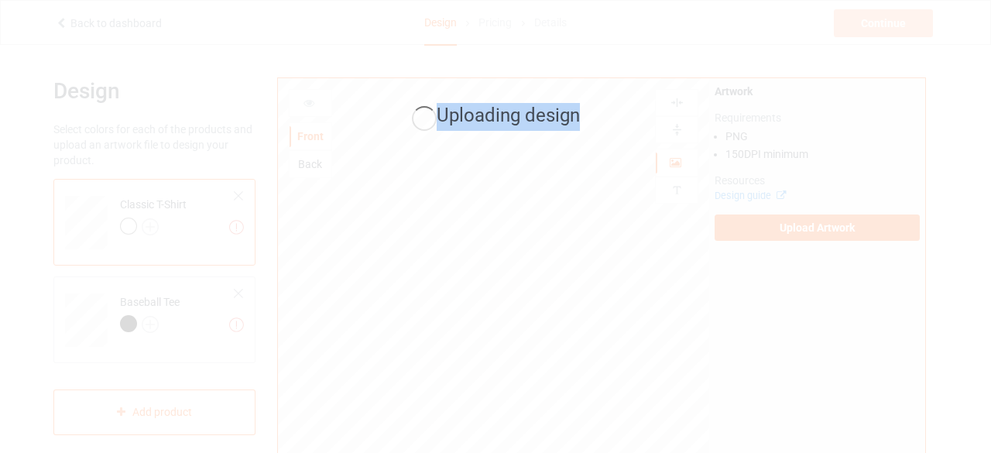
drag, startPoint x: 577, startPoint y: 112, endPoint x: 434, endPoint y: 110, distance: 143.2
click at [434, 110] on div "Uploading design" at bounding box center [495, 117] width 403 height 28
click at [449, 121] on span "Uploading design" at bounding box center [507, 115] width 143 height 22
drag, startPoint x: 440, startPoint y: 115, endPoint x: 601, endPoint y: 114, distance: 160.2
click at [601, 114] on div "Uploading design" at bounding box center [495, 117] width 403 height 28
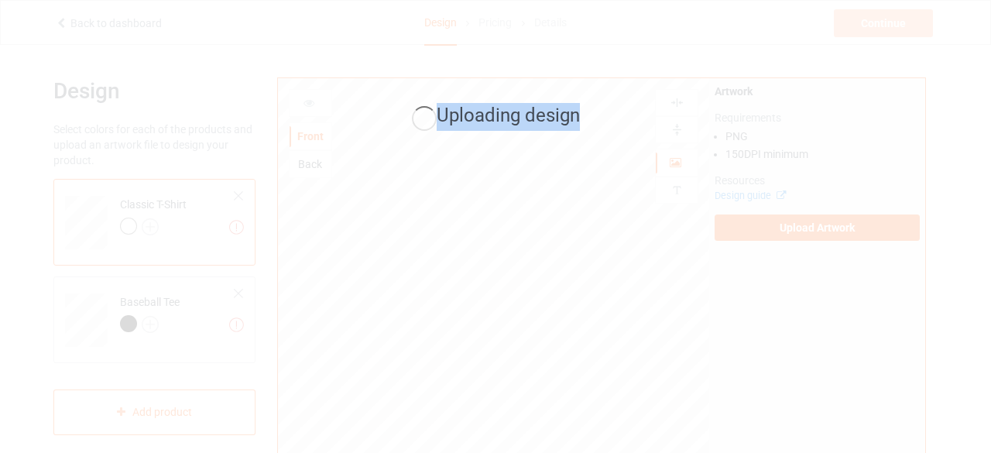
click at [572, 114] on span "Uploading design" at bounding box center [507, 115] width 143 height 22
drag, startPoint x: 577, startPoint y: 117, endPoint x: 434, endPoint y: 97, distance: 144.6
click at [434, 97] on div "Uploading design" at bounding box center [496, 117] width 436 height 60
click at [443, 118] on span "Uploading design" at bounding box center [507, 115] width 143 height 22
drag, startPoint x: 438, startPoint y: 115, endPoint x: 611, endPoint y: 128, distance: 173.8
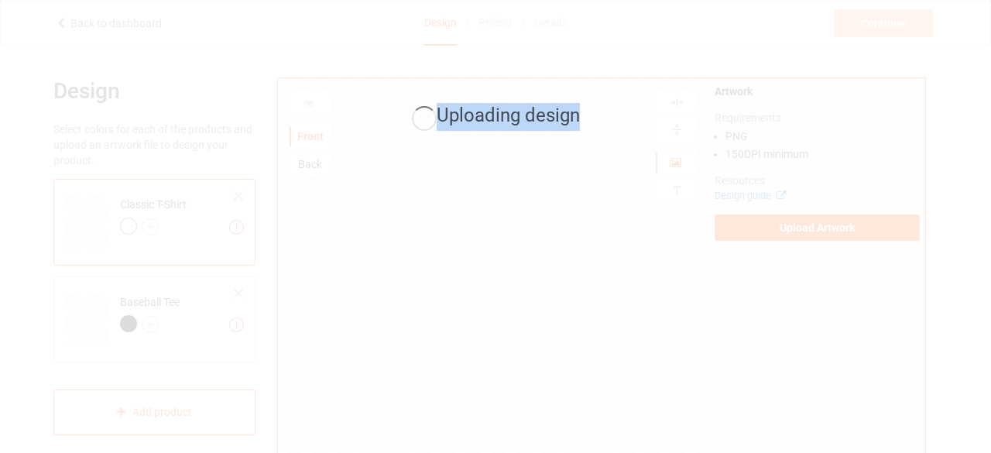
click at [611, 128] on div "Uploading design" at bounding box center [495, 117] width 403 height 28
click at [587, 112] on div "Uploading design" at bounding box center [495, 117] width 403 height 28
click at [550, 118] on span "Uploading design" at bounding box center [507, 115] width 143 height 22
click at [463, 124] on span "Uploading design" at bounding box center [507, 115] width 143 height 22
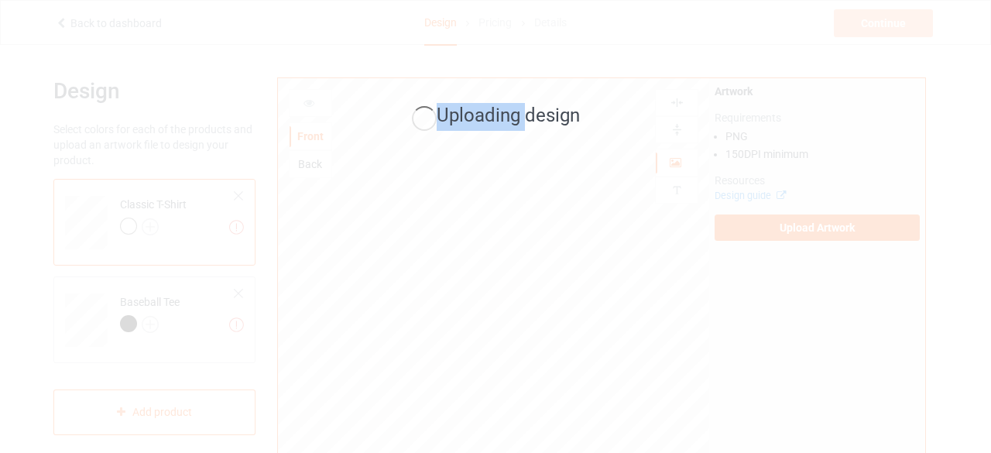
click at [463, 124] on span "Uploading design" at bounding box center [507, 115] width 143 height 22
click at [456, 112] on span "Uploading design" at bounding box center [507, 115] width 143 height 22
drag, startPoint x: 437, startPoint y: 114, endPoint x: 515, endPoint y: 120, distance: 78.4
click at [515, 120] on span "Uploading design" at bounding box center [507, 115] width 143 height 22
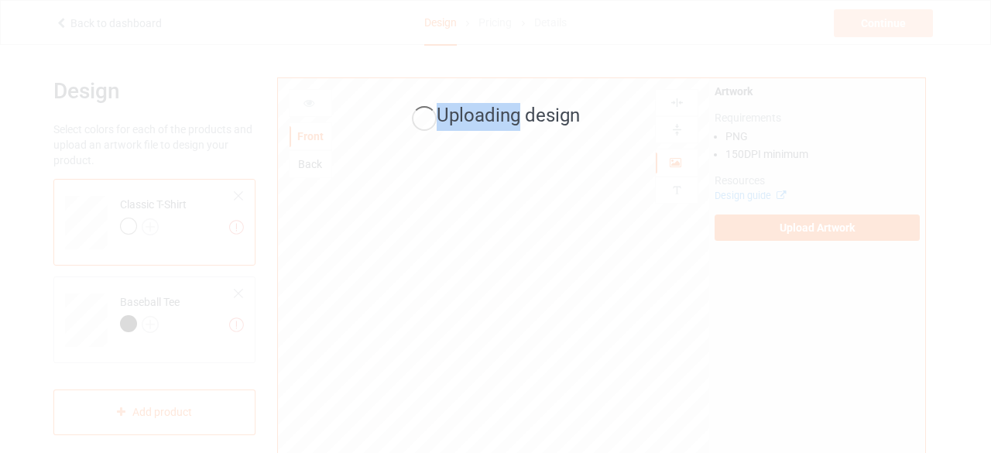
drag, startPoint x: 515, startPoint y: 117, endPoint x: 436, endPoint y: 123, distance: 79.9
click at [436, 123] on div "Uploading design" at bounding box center [495, 117] width 403 height 28
click at [440, 117] on span "Uploading design" at bounding box center [507, 115] width 143 height 22
drag, startPoint x: 440, startPoint y: 114, endPoint x: 515, endPoint y: 112, distance: 75.9
click at [515, 112] on span "Uploading design" at bounding box center [507, 115] width 143 height 22
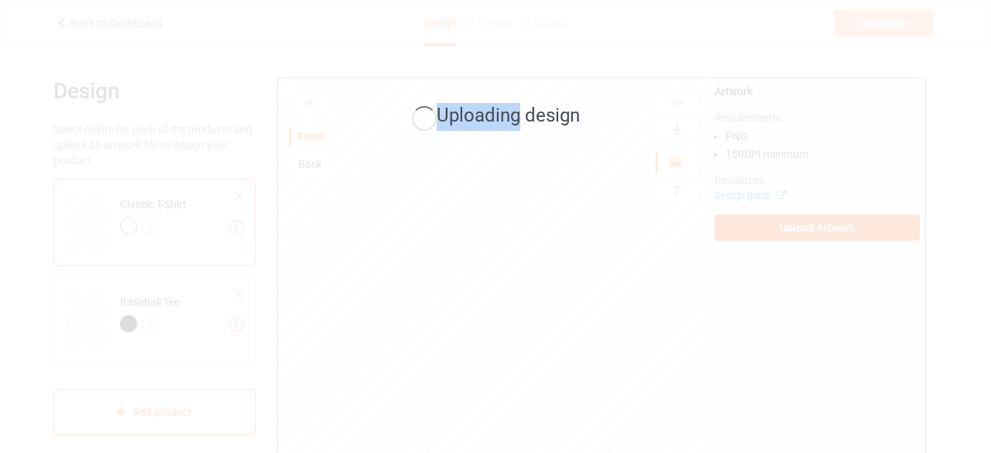
click at [515, 112] on span "Uploading design" at bounding box center [507, 115] width 143 height 22
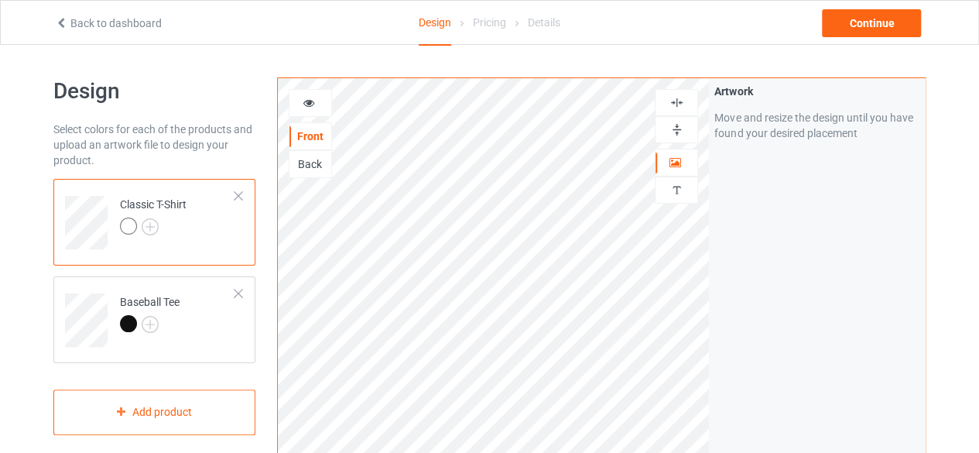
click at [672, 101] on img at bounding box center [676, 102] width 15 height 15
click at [149, 226] on img at bounding box center [150, 226] width 17 height 17
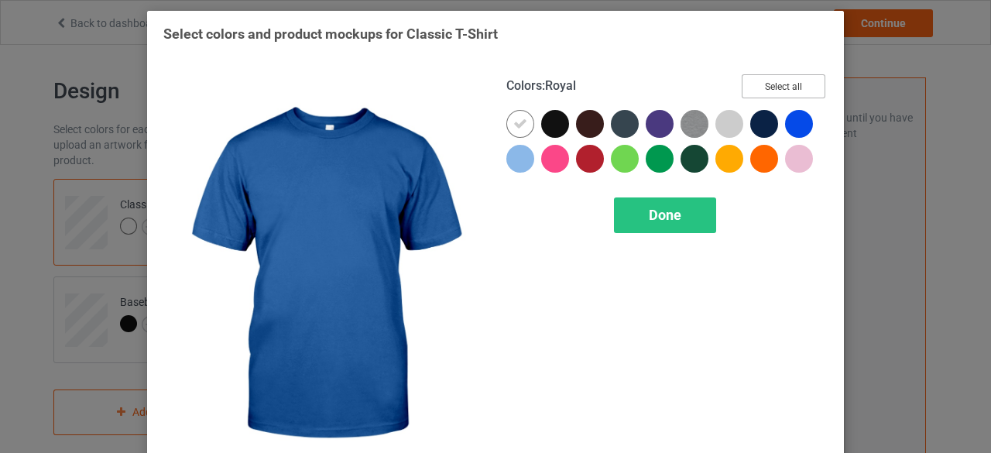
click at [786, 92] on button "Select all" at bounding box center [783, 86] width 84 height 24
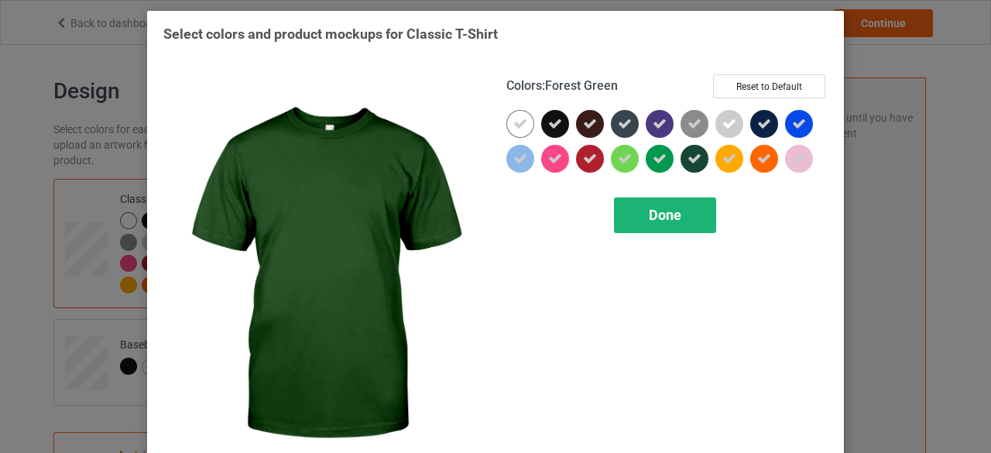
click at [655, 218] on span "Done" at bounding box center [664, 215] width 33 height 16
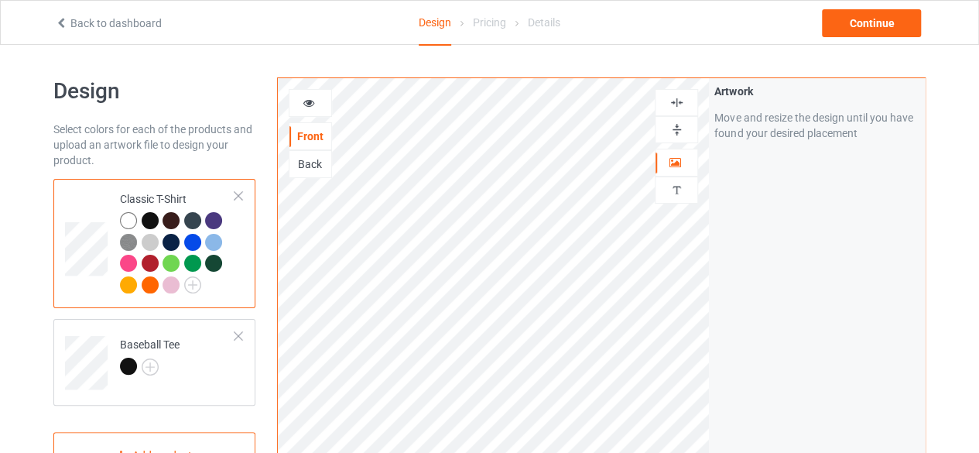
click at [142, 218] on div at bounding box center [150, 220] width 17 height 17
click at [150, 222] on div at bounding box center [150, 220] width 17 height 17
click at [172, 219] on div at bounding box center [171, 220] width 17 height 17
click at [306, 101] on icon at bounding box center [309, 100] width 13 height 11
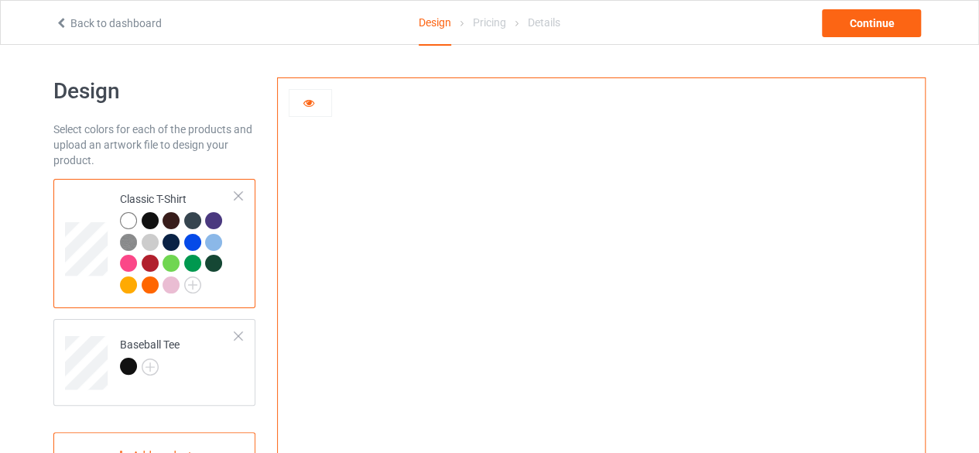
click at [147, 221] on div at bounding box center [150, 220] width 17 height 17
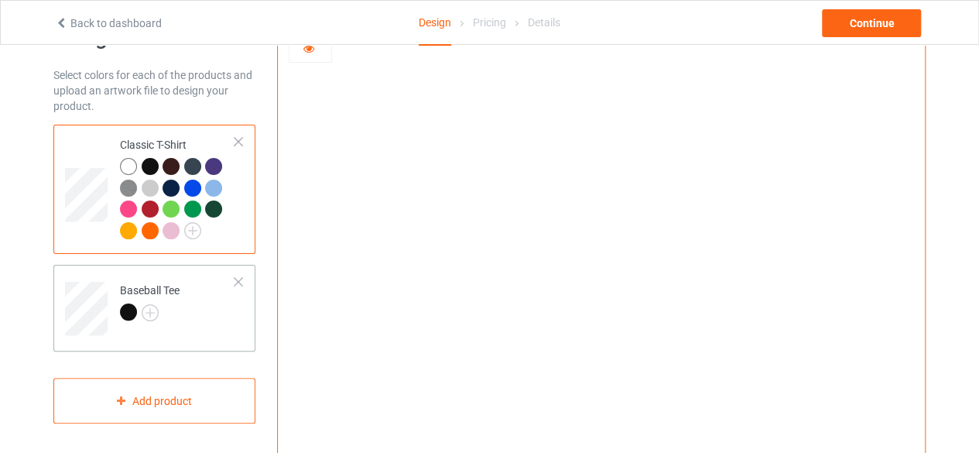
scroll to position [77, 0]
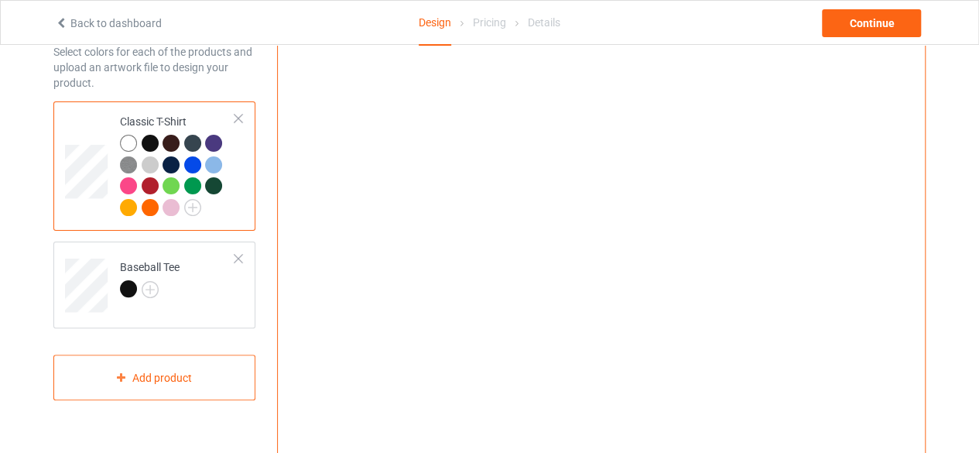
click at [169, 139] on div at bounding box center [171, 143] width 17 height 17
click at [197, 142] on div at bounding box center [192, 143] width 17 height 17
click at [168, 200] on div at bounding box center [171, 207] width 17 height 17
click at [220, 160] on div at bounding box center [213, 164] width 17 height 17
click at [149, 286] on img at bounding box center [150, 289] width 17 height 17
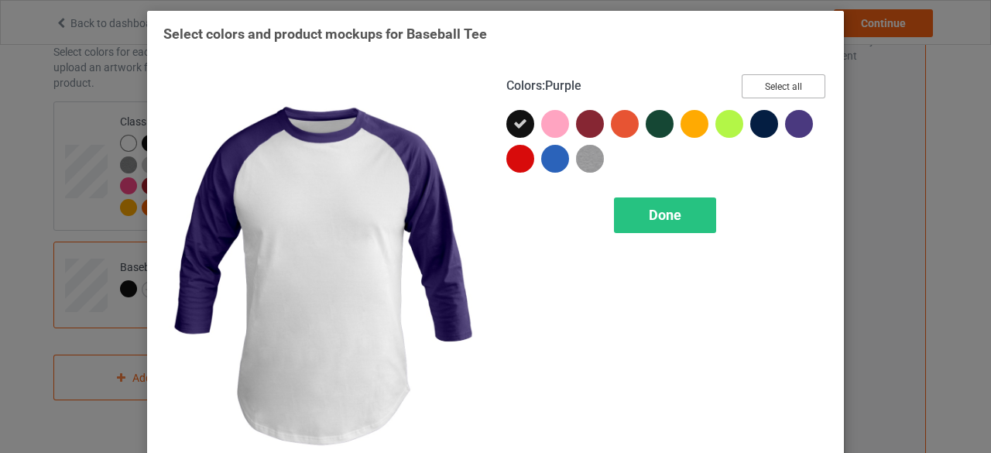
click at [796, 84] on button "Select all" at bounding box center [783, 86] width 84 height 24
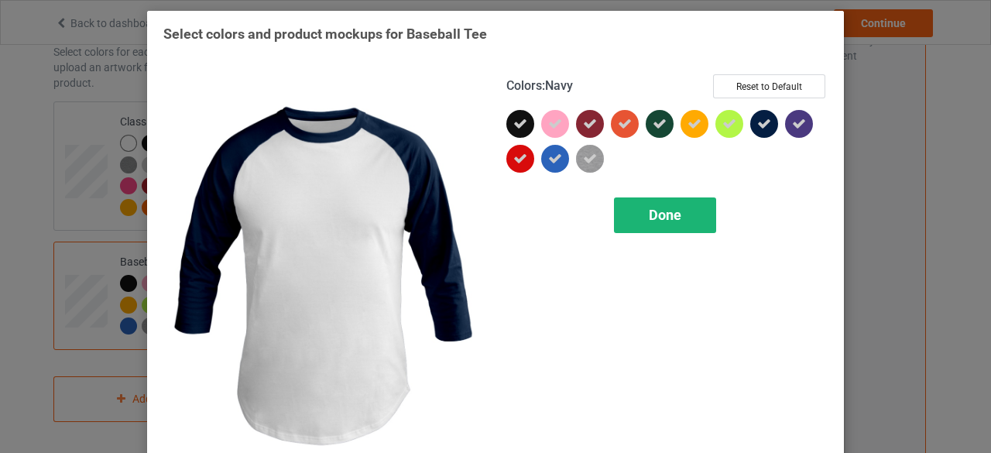
click at [666, 213] on span "Done" at bounding box center [664, 215] width 33 height 16
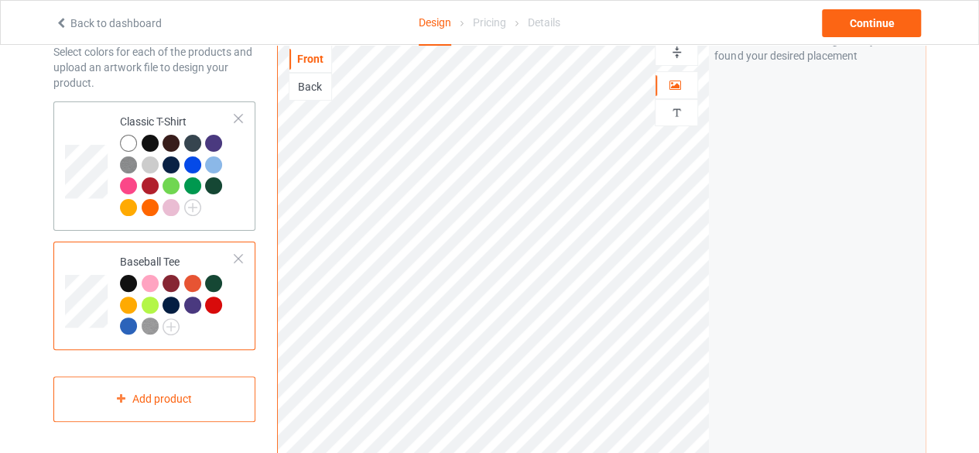
click at [130, 144] on div at bounding box center [128, 143] width 17 height 17
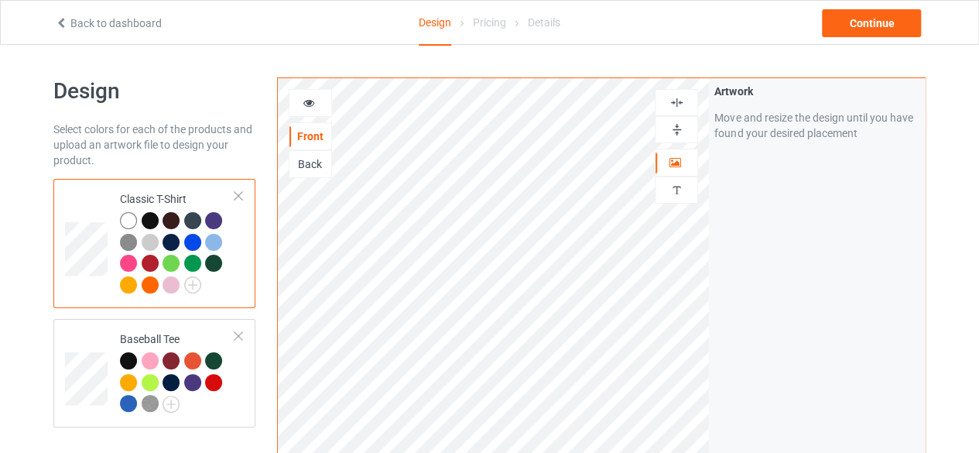
click at [299, 98] on div at bounding box center [310, 102] width 42 height 15
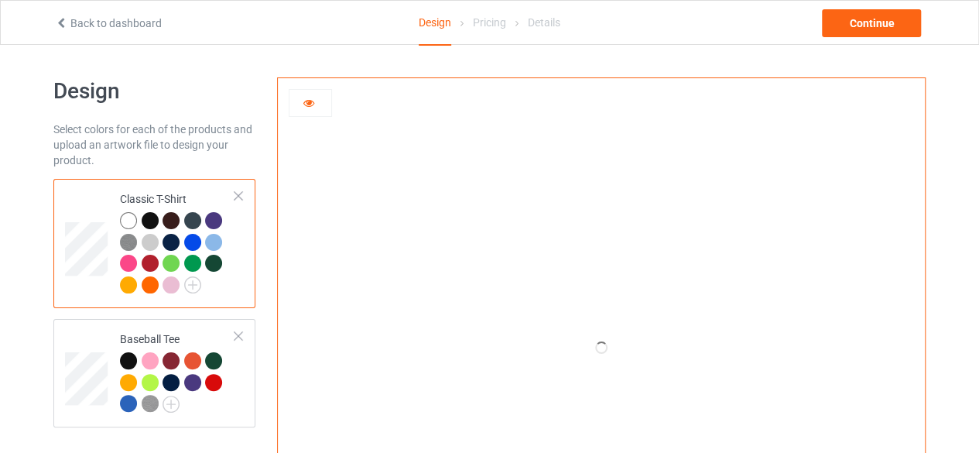
click at [142, 216] on div at bounding box center [150, 220] width 17 height 17
click at [128, 218] on div at bounding box center [128, 220] width 17 height 17
click at [125, 358] on div at bounding box center [128, 360] width 17 height 17
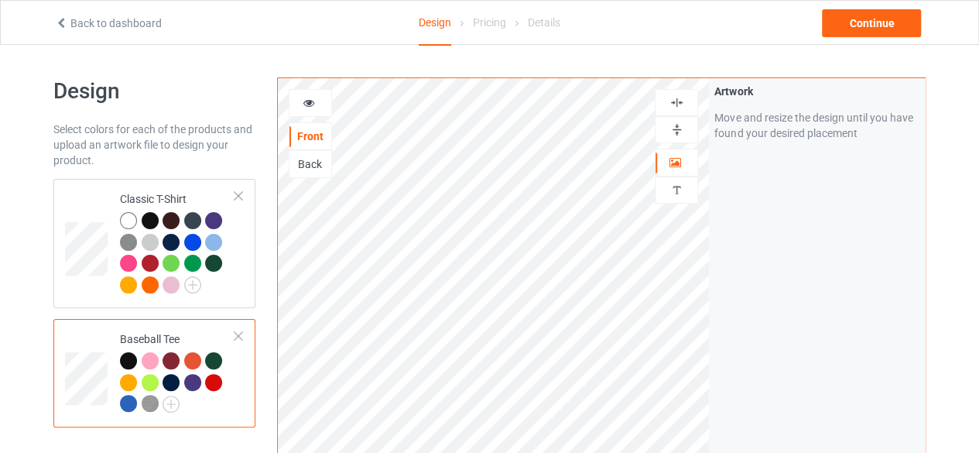
click at [306, 102] on icon at bounding box center [309, 100] width 13 height 11
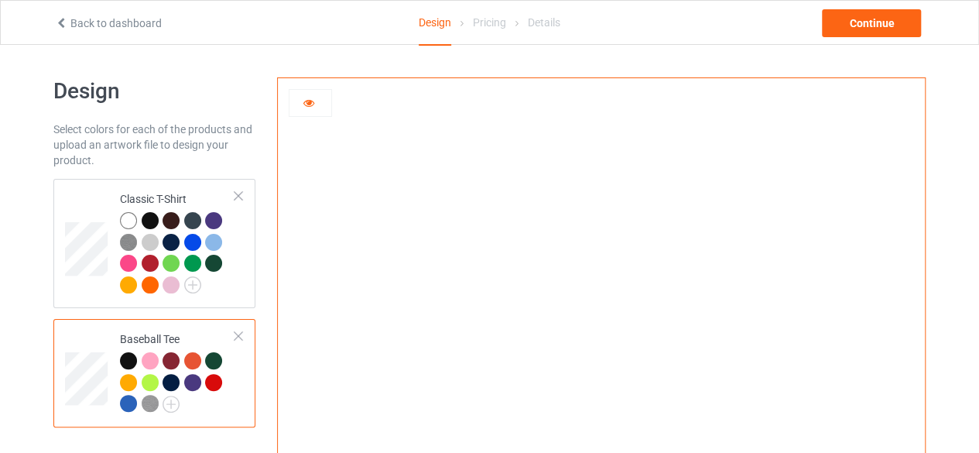
click at [125, 399] on div at bounding box center [128, 403] width 17 height 17
click at [198, 241] on div at bounding box center [192, 242] width 17 height 17
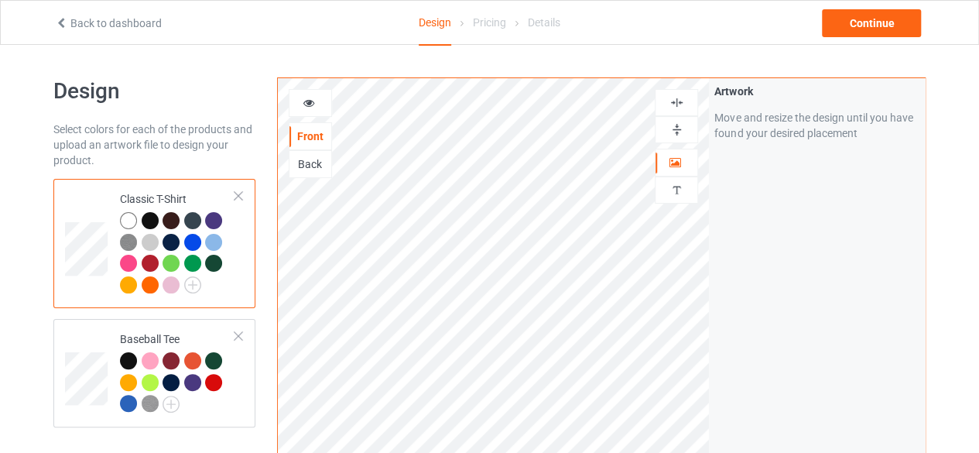
click at [308, 100] on icon at bounding box center [309, 100] width 13 height 11
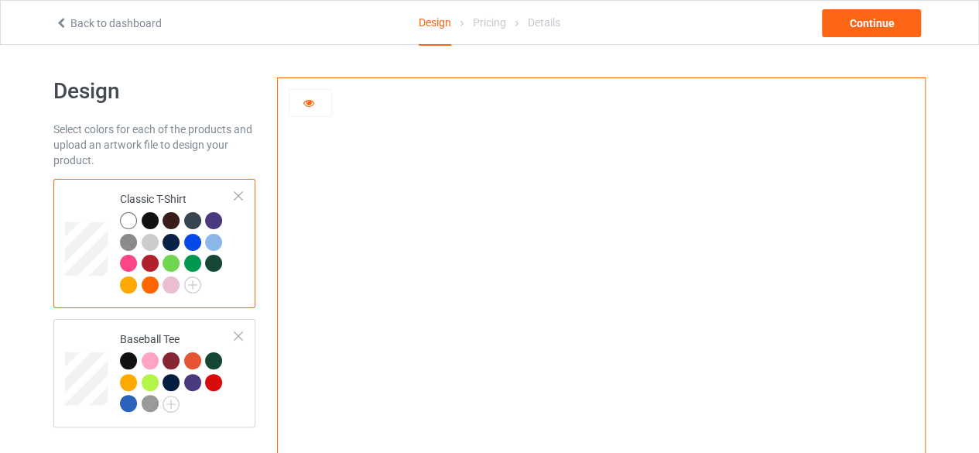
click at [191, 241] on div at bounding box center [192, 242] width 17 height 17
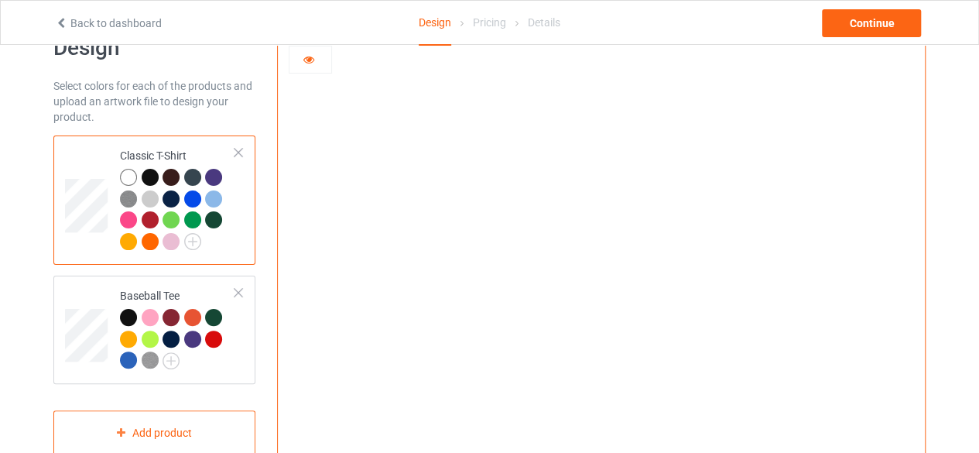
scroll to position [77, 0]
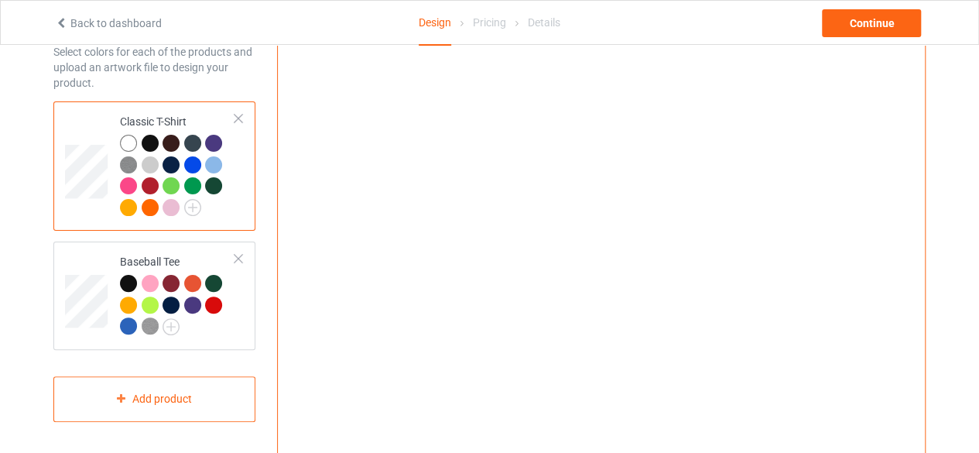
click at [214, 159] on div at bounding box center [213, 164] width 17 height 17
click at [192, 157] on div at bounding box center [192, 164] width 17 height 17
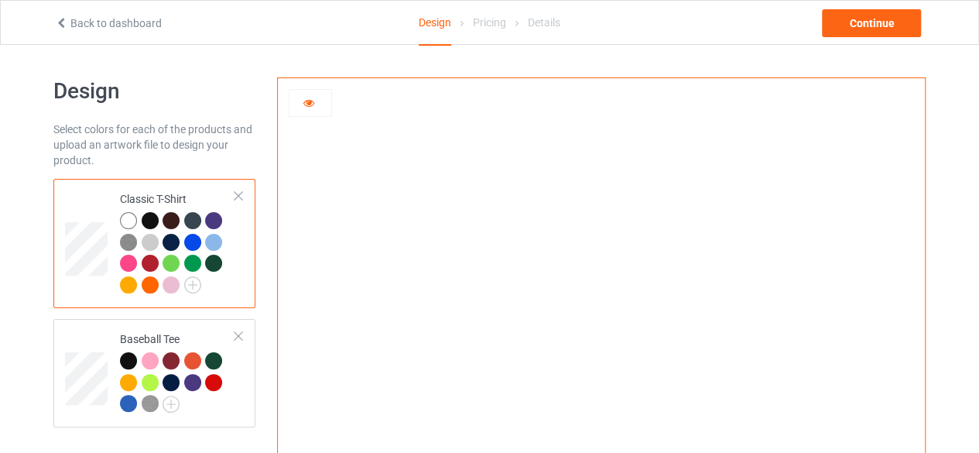
scroll to position [77, 0]
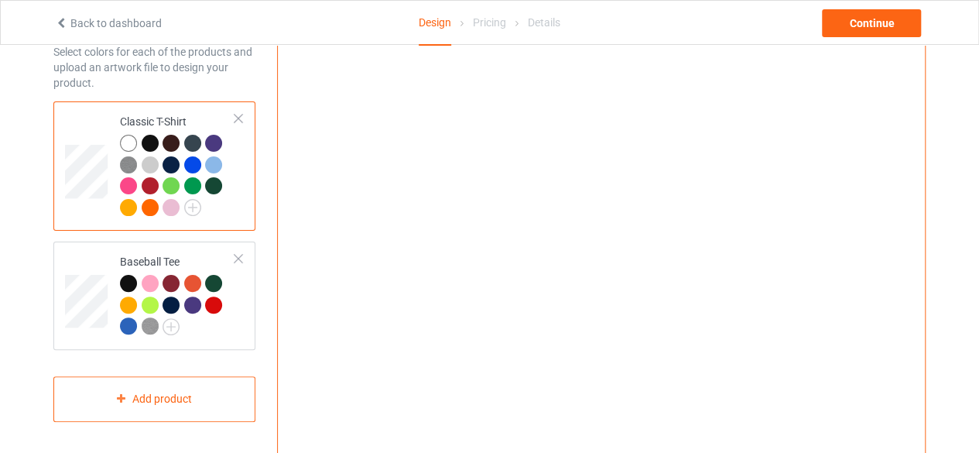
click at [123, 142] on div at bounding box center [128, 143] width 17 height 17
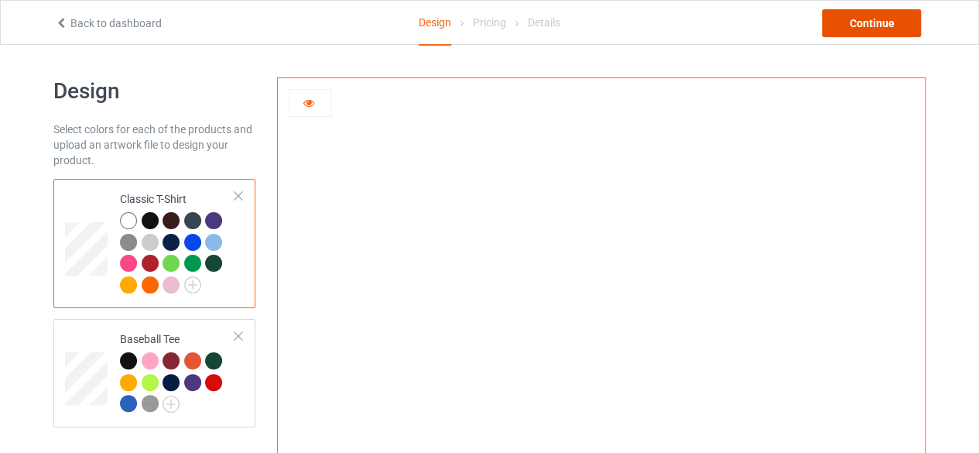
click at [881, 19] on div "Continue" at bounding box center [871, 23] width 99 height 28
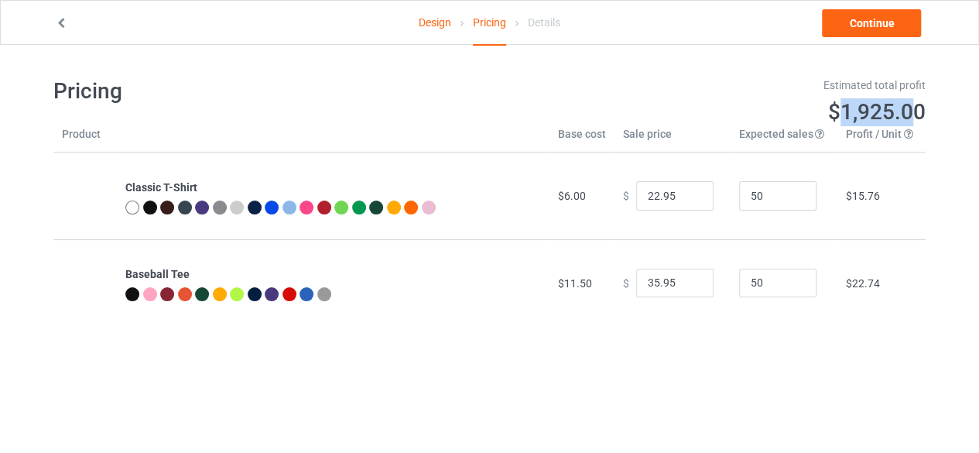
drag, startPoint x: 841, startPoint y: 113, endPoint x: 912, endPoint y: 118, distance: 70.6
click at [912, 118] on span "$1,925.00" at bounding box center [877, 112] width 98 height 26
click at [861, 118] on span "$1,925.00" at bounding box center [877, 112] width 98 height 26
drag, startPoint x: 839, startPoint y: 112, endPoint x: 893, endPoint y: 118, distance: 54.4
click at [893, 118] on span "$1,925.00" at bounding box center [877, 112] width 98 height 26
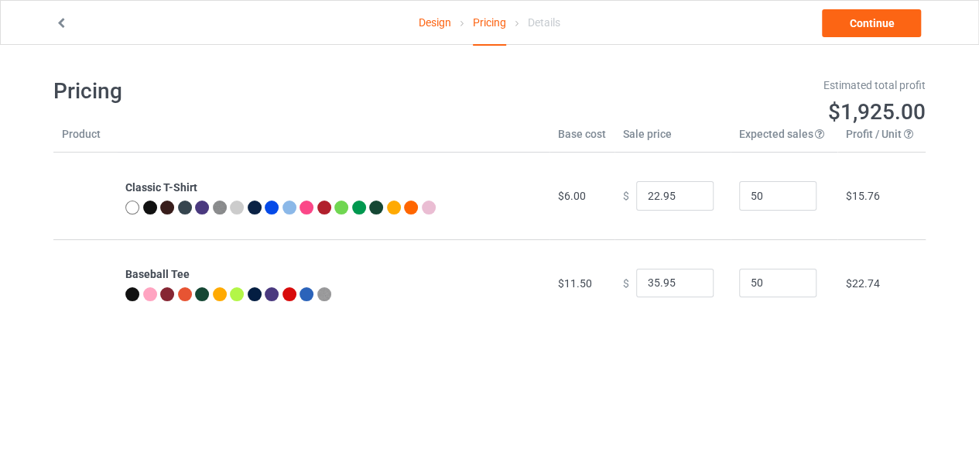
click at [788, 77] on div "Estimated total profit $1,925.00" at bounding box center [713, 102] width 447 height 70
drag, startPoint x: 856, startPoint y: 102, endPoint x: 933, endPoint y: 115, distance: 78.4
click at [933, 115] on div "Estimated total profit $1,925.00" at bounding box center [713, 102] width 447 height 70
click at [656, 402] on body "Design Pricing Details Continue Pricing Estimated total profit $1,925.00 Produc…" at bounding box center [489, 271] width 979 height 453
click at [870, 25] on link "Continue" at bounding box center [871, 23] width 99 height 28
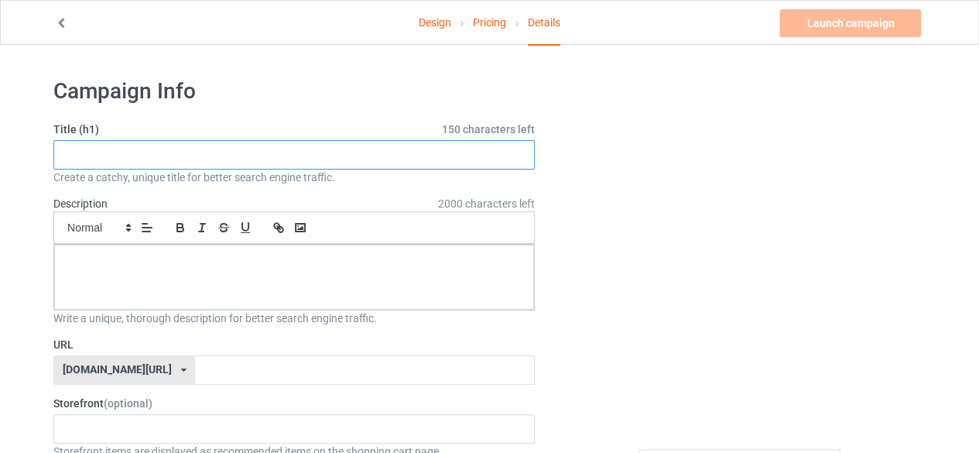
click at [90, 151] on input "text" at bounding box center [293, 154] width 481 height 29
paste input "This Ghost is Living its Best Un-Life!"
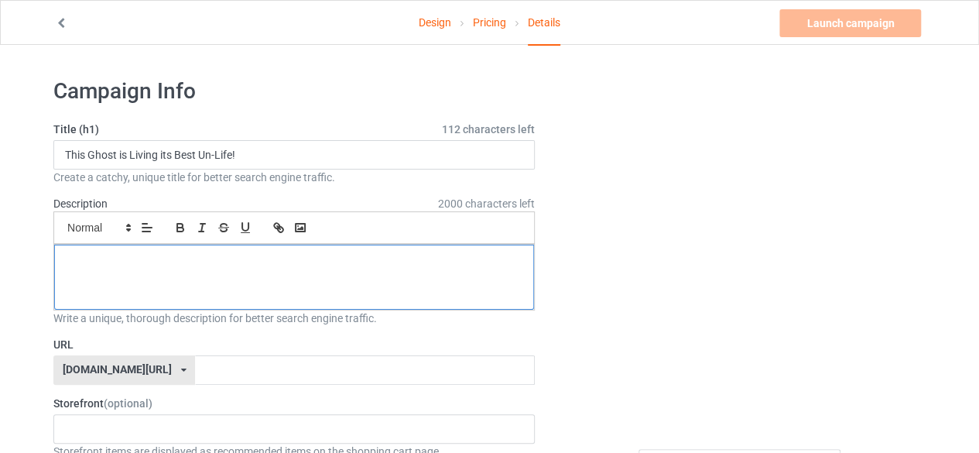
click at [200, 277] on div at bounding box center [294, 277] width 480 height 65
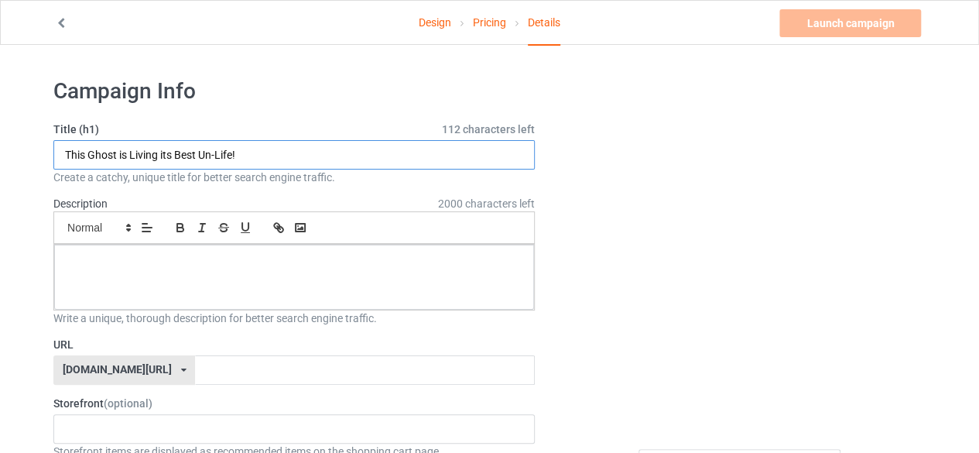
click at [118, 156] on input "This Ghost is Living its Best Un-Life!" at bounding box center [293, 154] width 481 height 29
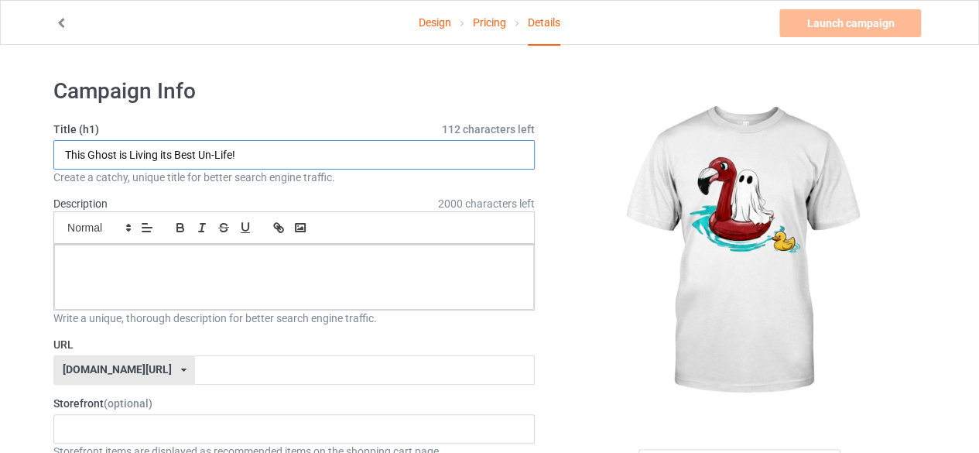
click at [118, 156] on input "This Ghost is Living its Best Un-Life!" at bounding box center [293, 154] width 481 height 29
paste input "[DATE] Party Prep: Tropical Ghost Edition"
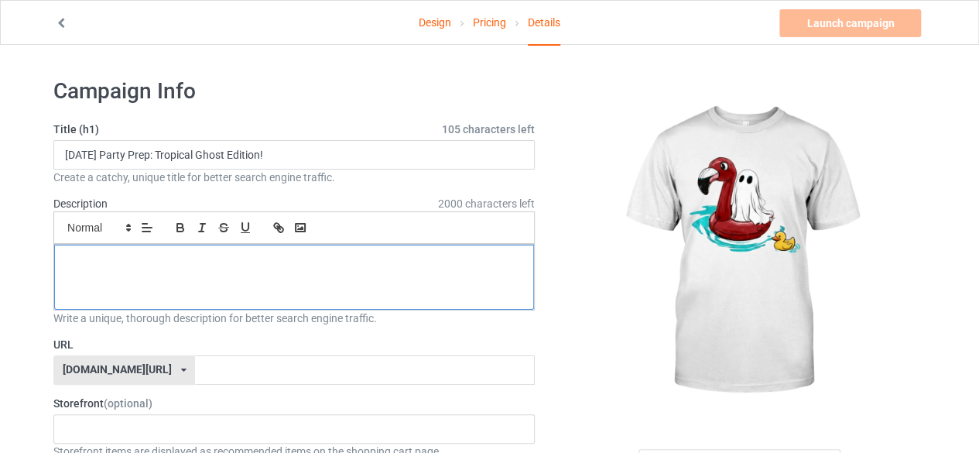
click at [128, 267] on div at bounding box center [294, 277] width 480 height 65
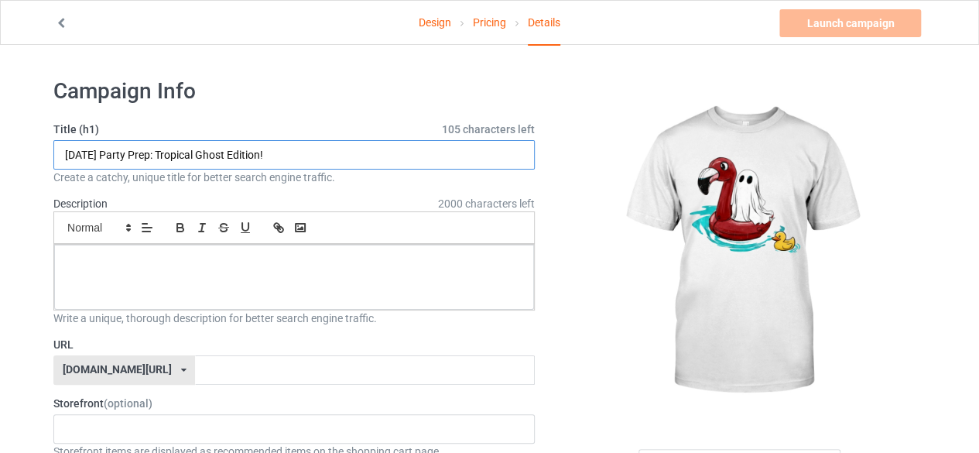
click at [319, 147] on input "[DATE] Party Prep: Tropical Ghost Edition!" at bounding box center [293, 154] width 481 height 29
paste input "Boo-tiful Float"
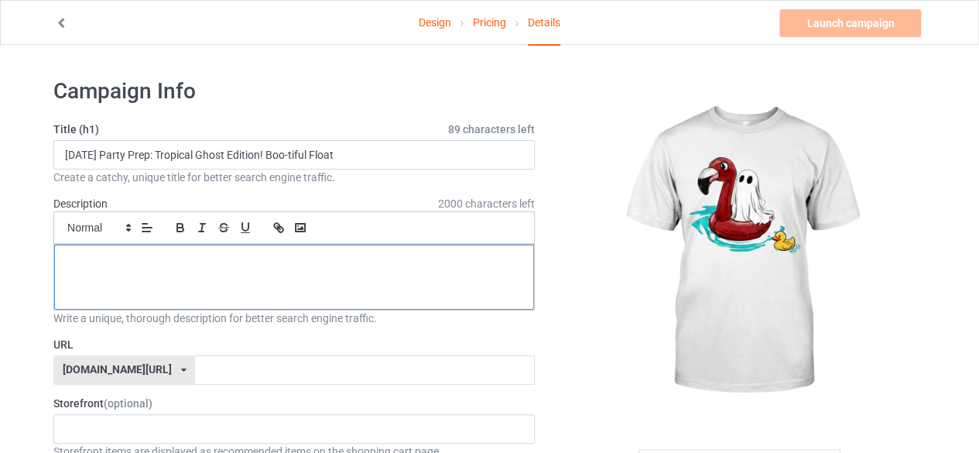
click at [317, 270] on div at bounding box center [294, 277] width 480 height 65
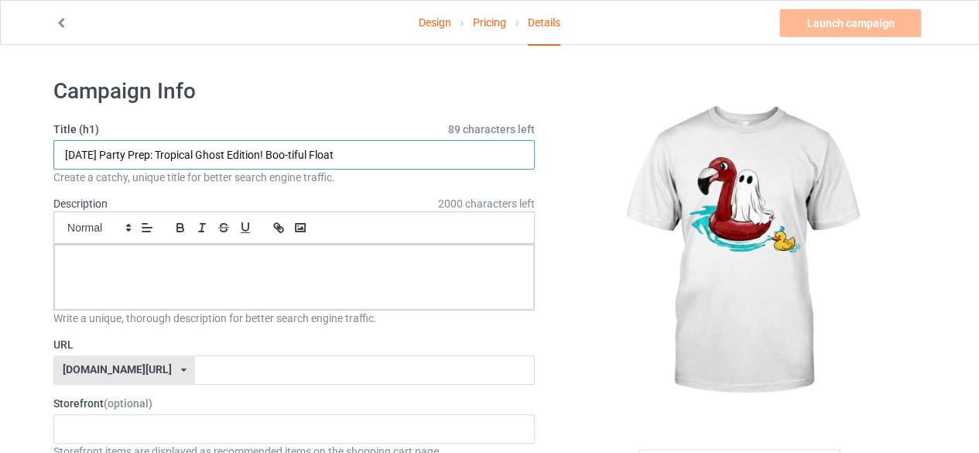
drag, startPoint x: 215, startPoint y: 152, endPoint x: 387, endPoint y: 148, distance: 171.9
click at [387, 148] on input "[DATE] Party Prep: Tropical Ghost Edition! Boo-tiful Float" at bounding box center [293, 154] width 481 height 29
type input "[DATE] Party Prep: Tropical"
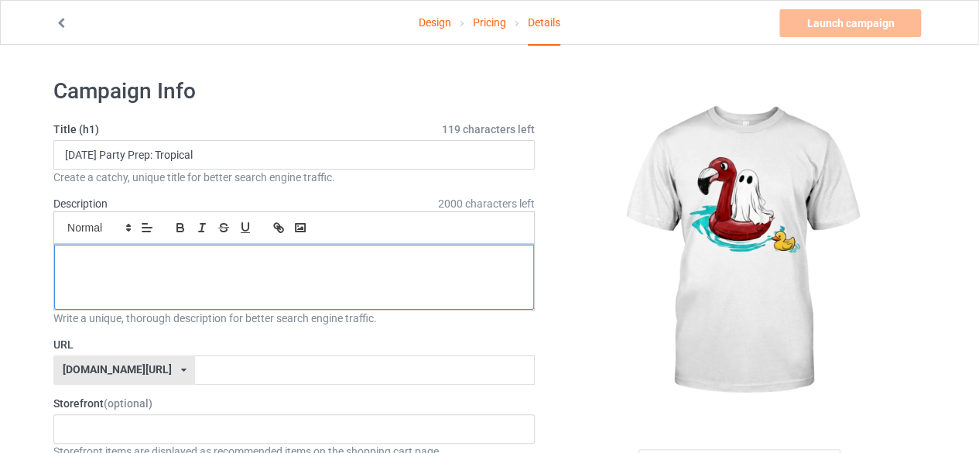
click at [132, 273] on div at bounding box center [294, 277] width 480 height 65
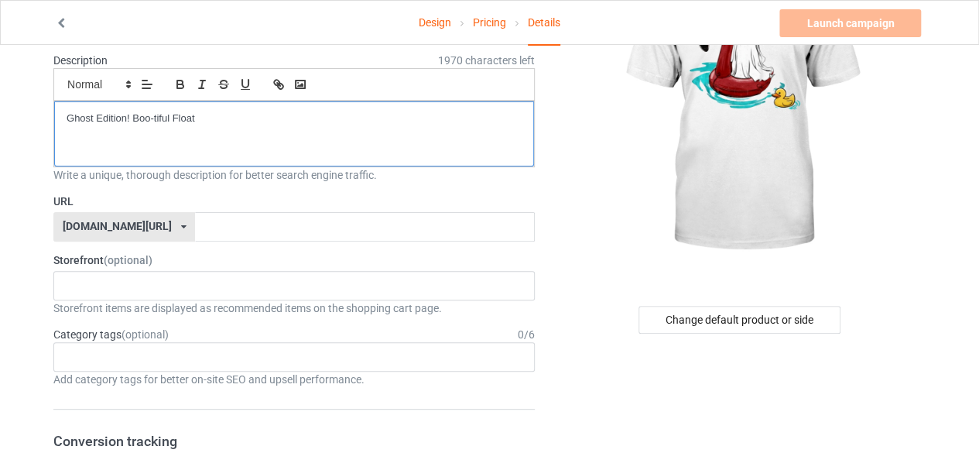
scroll to position [155, 0]
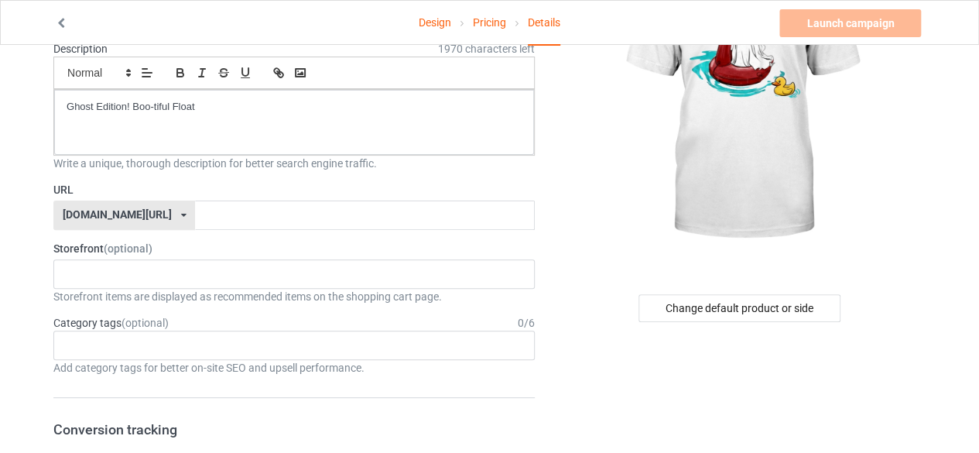
drag, startPoint x: 207, startPoint y: 213, endPoint x: 0, endPoint y: 282, distance: 218.8
click at [79, 104] on p "Ghost Edition! Boo-tiful Float" at bounding box center [294, 107] width 455 height 15
click at [262, 156] on div "Write a unique, thorough description for better search engine traffic." at bounding box center [293, 163] width 481 height 15
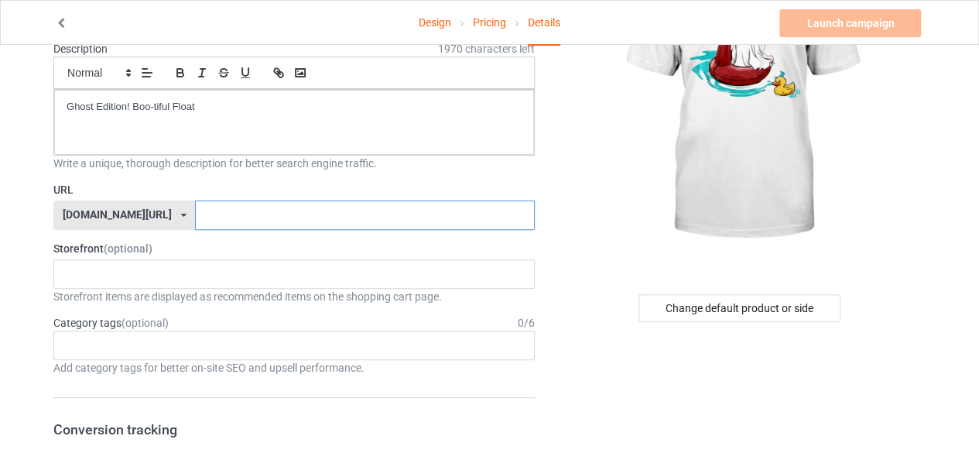
click at [195, 221] on input "text" at bounding box center [364, 214] width 339 height 29
paste input "flamingo"
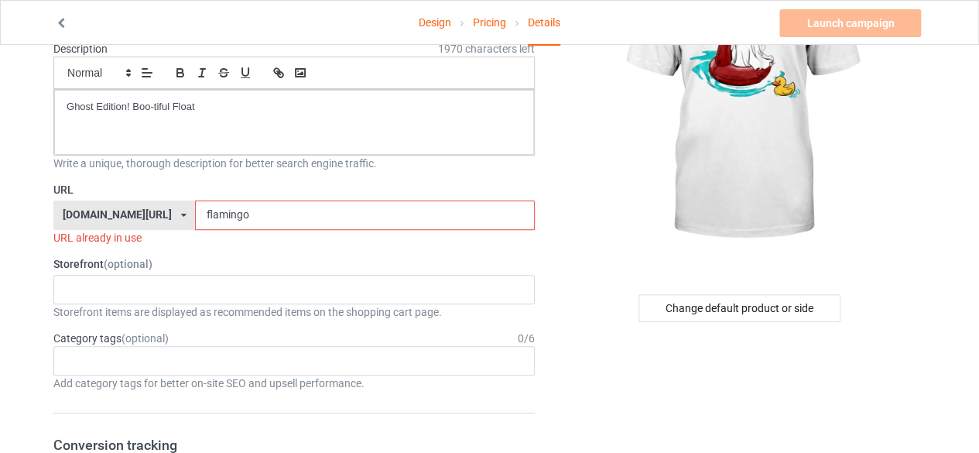
click at [286, 214] on input "flamingo" at bounding box center [364, 214] width 339 height 29
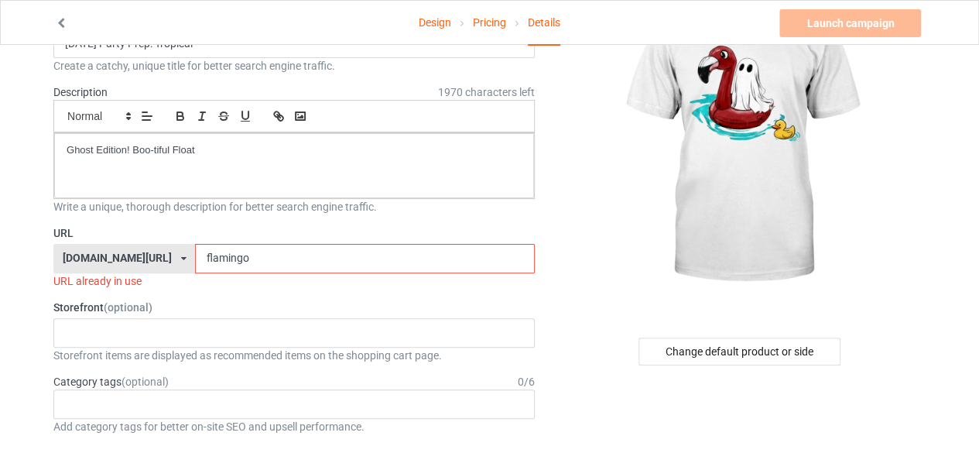
scroll to position [77, 0]
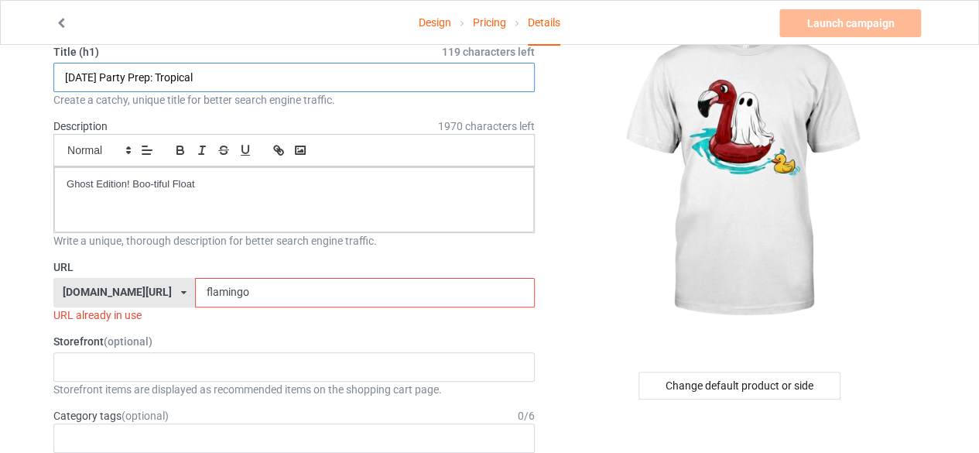
click at [71, 76] on input "[DATE] Party Prep: Tropical" at bounding box center [293, 77] width 481 height 29
click at [240, 289] on input "flamingo" at bounding box center [364, 292] width 339 height 29
paste input "[DATE]"
click at [203, 290] on input "flamingoHalloween" at bounding box center [364, 292] width 339 height 29
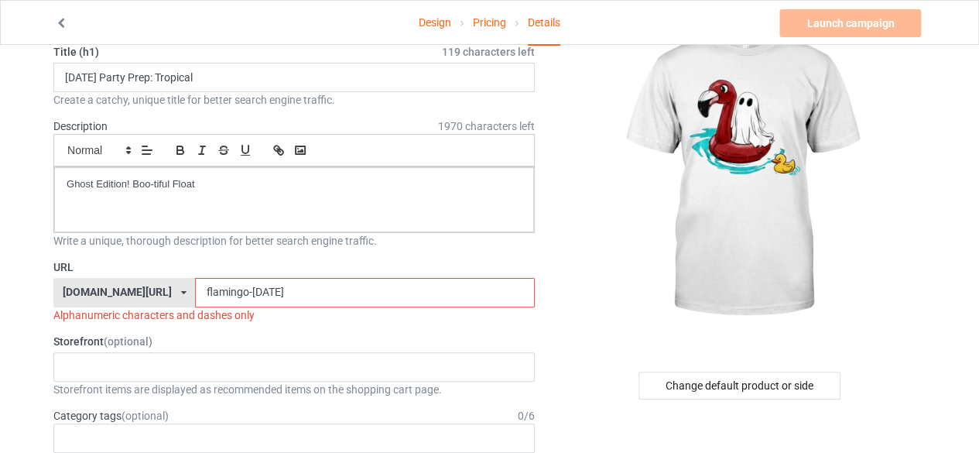
click at [560, 262] on div at bounding box center [740, 174] width 369 height 348
click at [433, 303] on input "flamingo-[DATE]" at bounding box center [364, 292] width 339 height 29
click at [354, 286] on input "flamingo-[DATE]" at bounding box center [364, 292] width 339 height 29
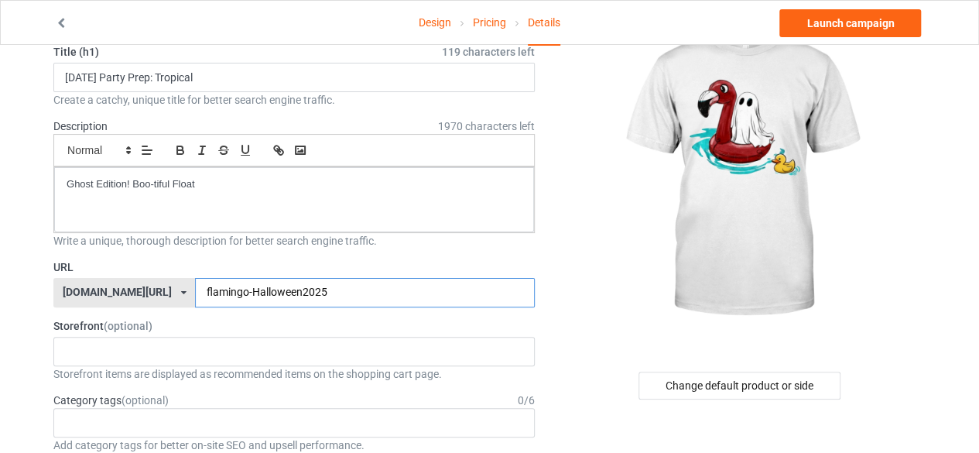
click at [261, 290] on input "flamingo-Halloween2025" at bounding box center [364, 292] width 339 height 29
click at [255, 289] on input "flamingo-Halloween2025" at bounding box center [364, 292] width 339 height 29
type input "flamingo-[DATE]-2025"
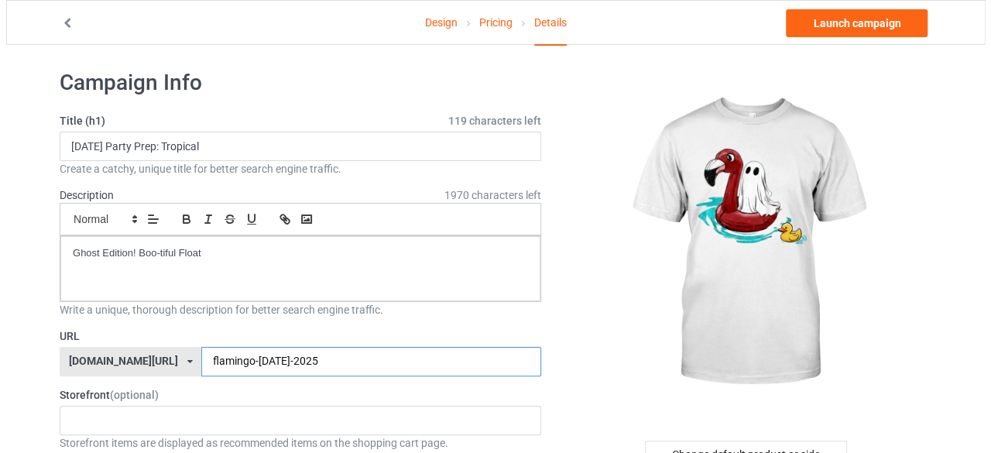
scroll to position [0, 0]
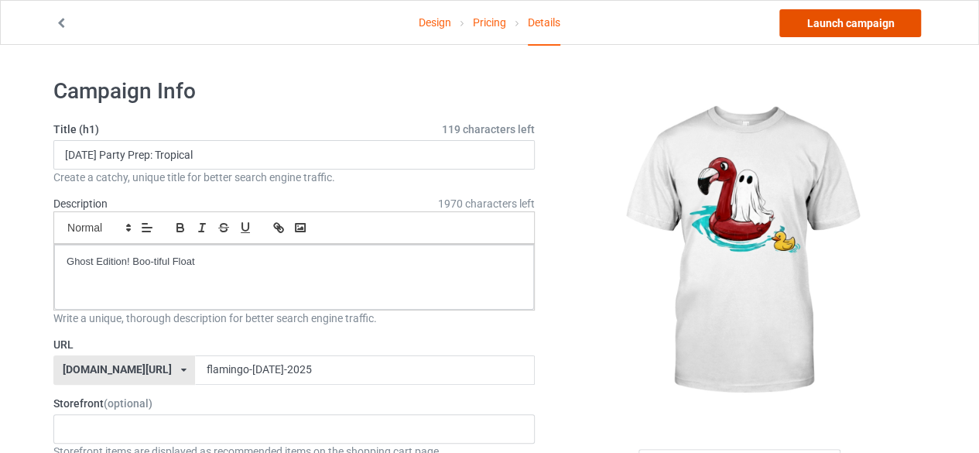
click at [844, 26] on link "Launch campaign" at bounding box center [850, 23] width 142 height 28
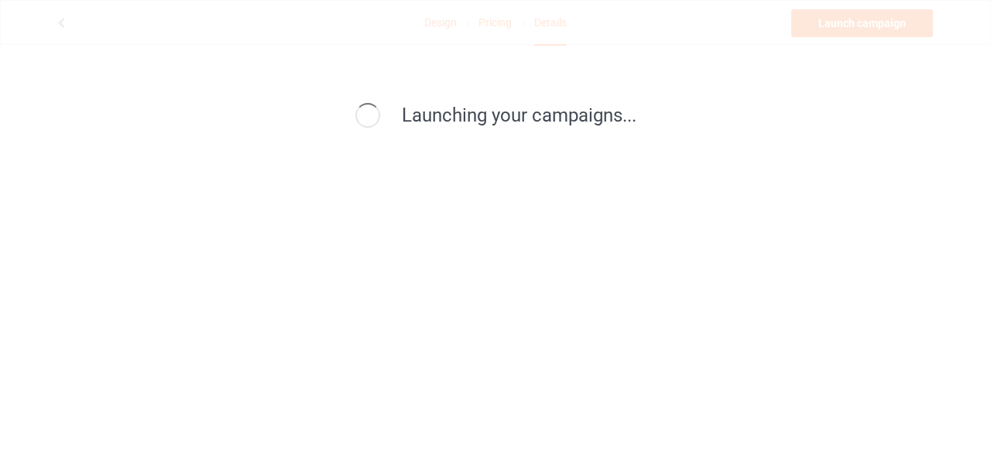
click at [423, 123] on span "Launching your campaigns..." at bounding box center [519, 115] width 234 height 22
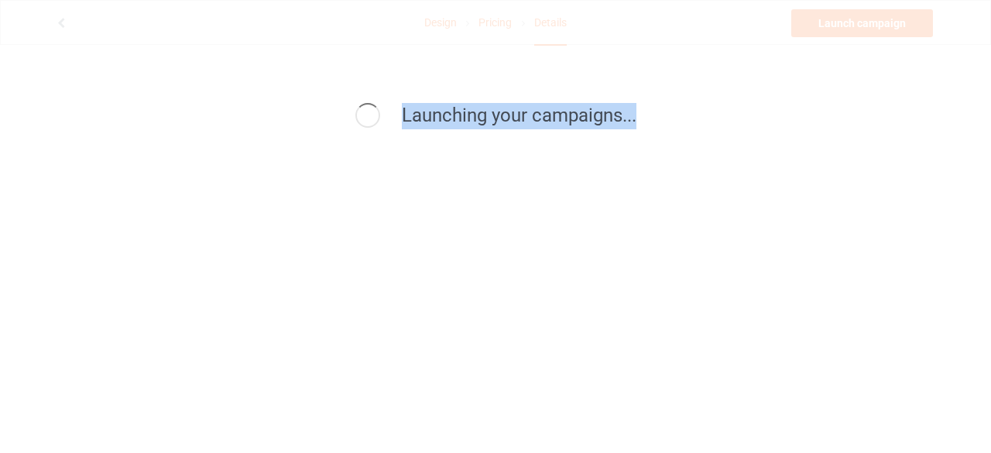
click at [423, 123] on span "Launching your campaigns..." at bounding box center [519, 115] width 234 height 22
click at [423, 176] on div "Launching your campaigns..." at bounding box center [495, 226] width 991 height 453
